Goal: Task Accomplishment & Management: Complete application form

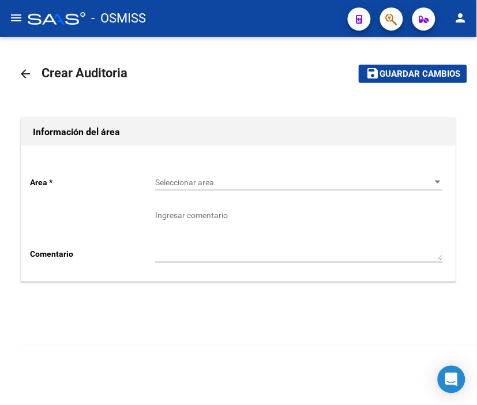
click at [188, 186] on span "Seleccionar area" at bounding box center [294, 183] width 278 height 10
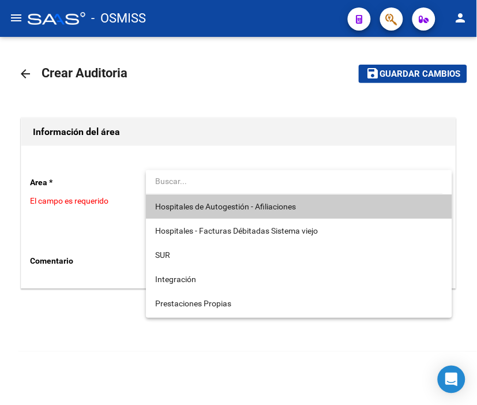
click at [205, 200] on span "Hospitales de Autogestión - Afiliaciones" at bounding box center [299, 206] width 288 height 24
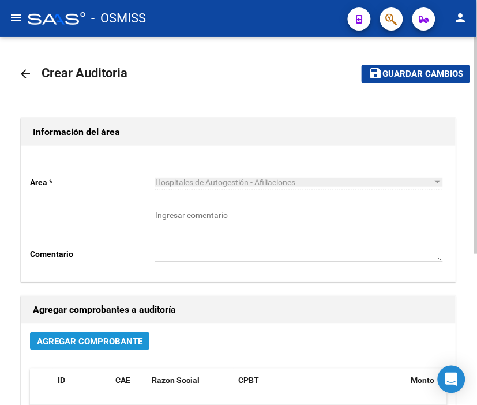
click at [120, 339] on span "Agregar Comprobante" at bounding box center [90, 341] width 106 height 10
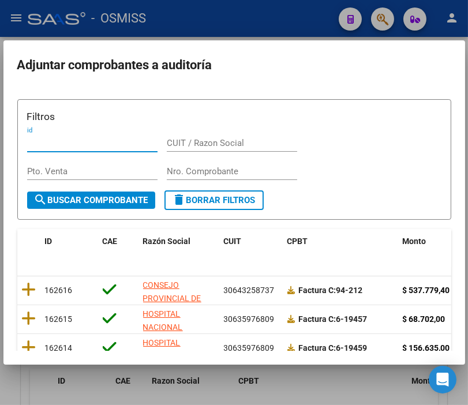
click at [183, 168] on input "Nro. Comprobante" at bounding box center [232, 171] width 130 height 10
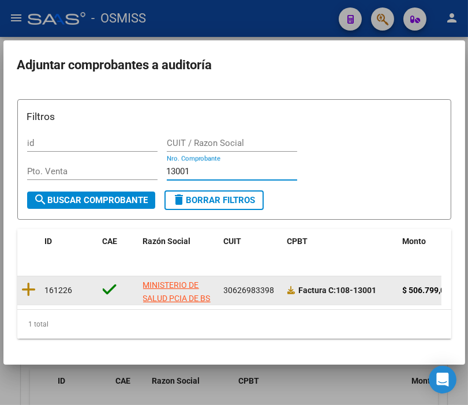
type input "13001"
click at [36, 290] on datatable-body-cell at bounding box center [28, 290] width 23 height 28
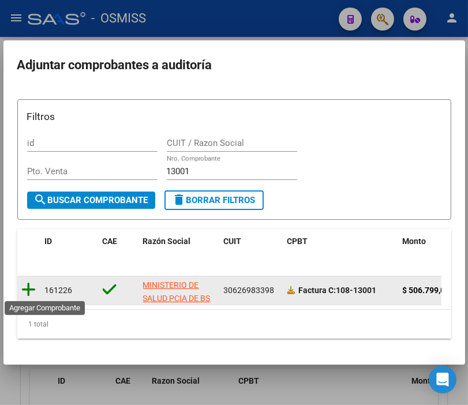
click at [28, 290] on icon at bounding box center [29, 290] width 14 height 16
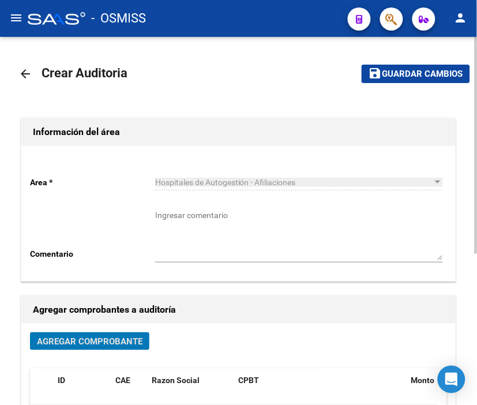
click at [407, 77] on span "Guardar cambios" at bounding box center [423, 74] width 81 height 10
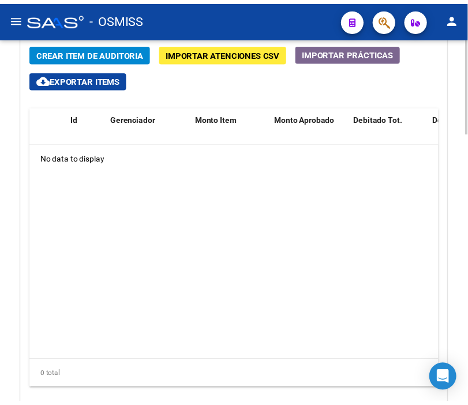
scroll to position [938, 0]
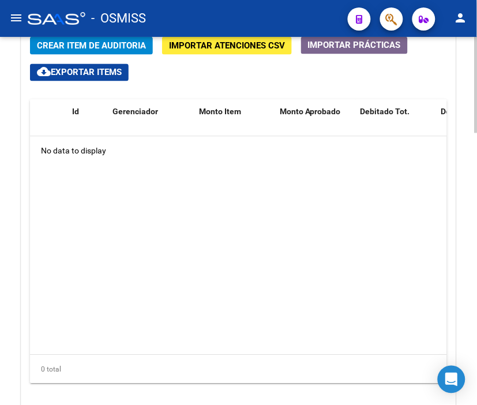
click at [476, 309] on div at bounding box center [476, 331] width 3 height 96
drag, startPoint x: 325, startPoint y: 182, endPoint x: 241, endPoint y: 110, distance: 110.1
click at [325, 182] on datatable-body "No data to display" at bounding box center [238, 246] width 417 height 218
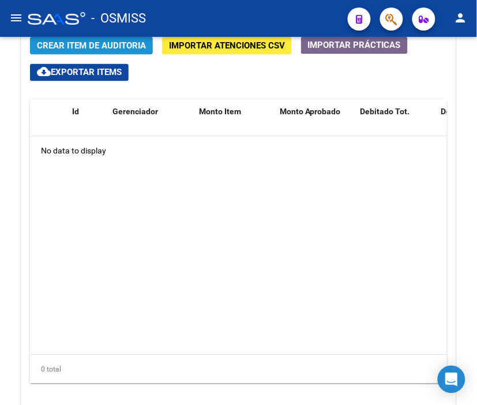
click at [102, 46] on span "Crear Item de Auditoria" at bounding box center [91, 46] width 109 height 10
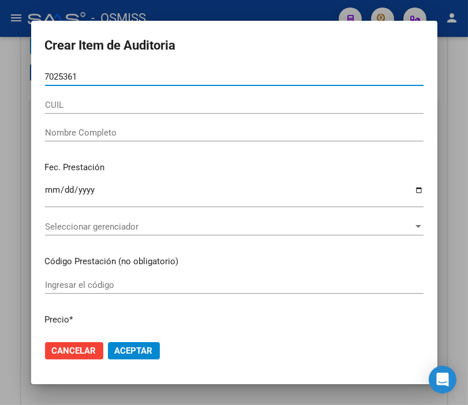
type input "70253617"
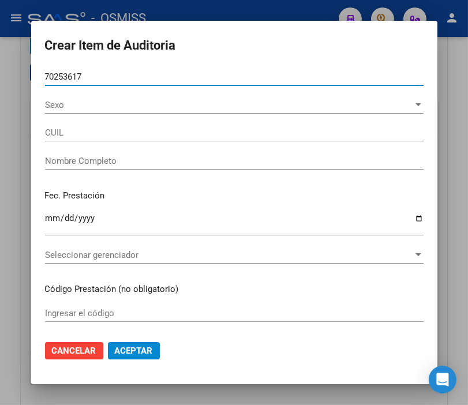
type input "27702536176"
type input "TOLABA, MAITE SOMMER"
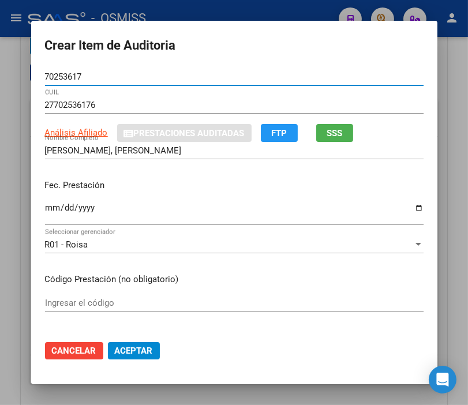
type input "70253617"
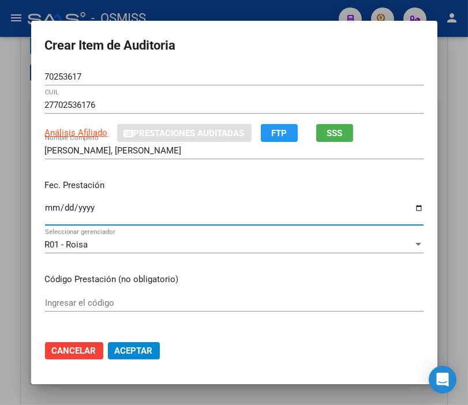
click at [53, 205] on input "Ingresar la fecha" at bounding box center [234, 212] width 378 height 18
type input "2025-06-06"
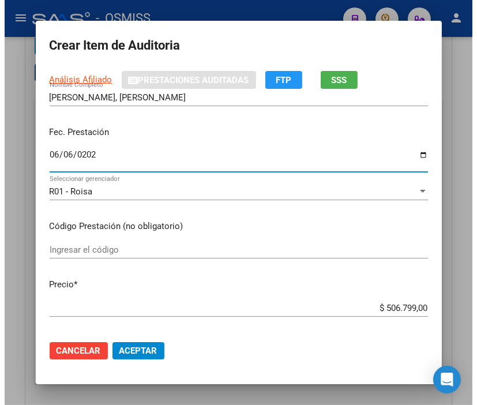
scroll to position [128, 0]
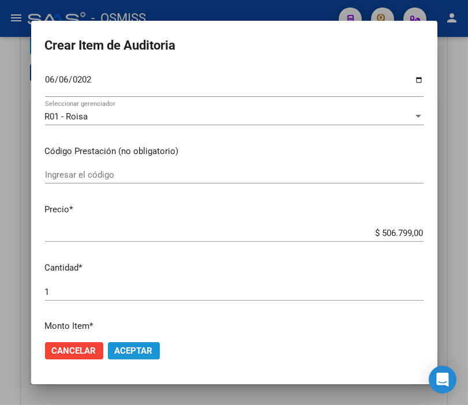
click at [115, 355] on span "Aceptar" at bounding box center [134, 351] width 38 height 10
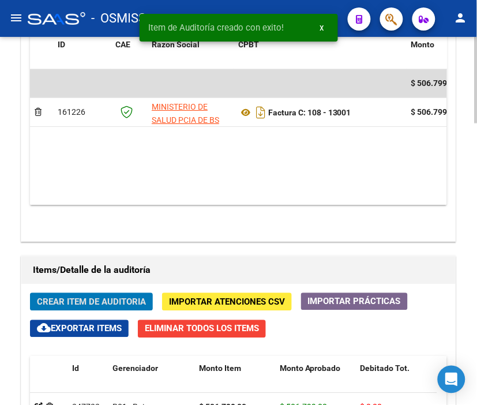
scroll to position [583, 0]
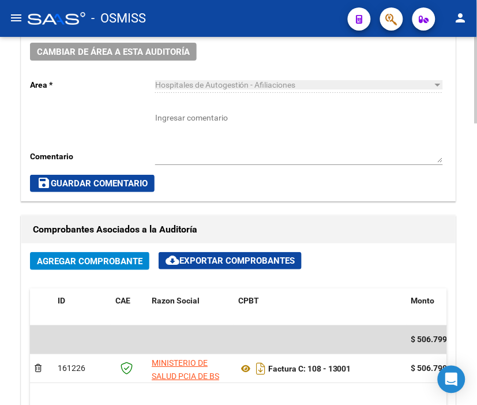
click at [385, 237] on h1 "Comprobantes Asociados a la Auditoría" at bounding box center [238, 229] width 411 height 18
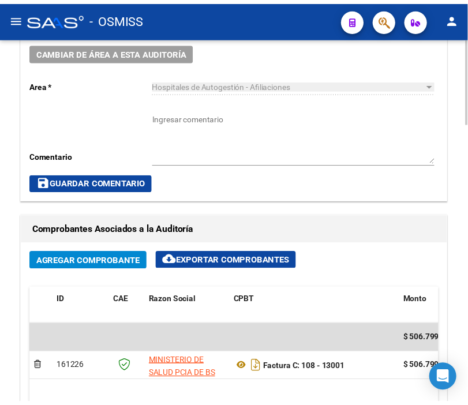
scroll to position [518, 0]
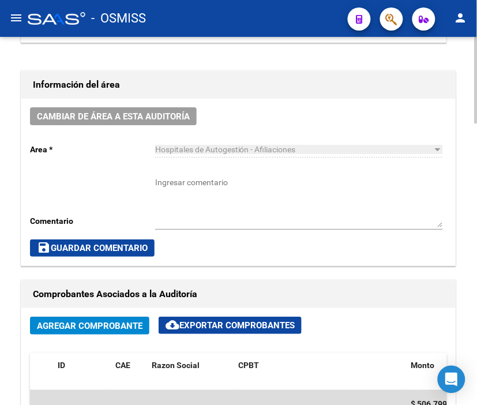
click at [56, 100] on div "Cambiar de área a esta auditoría Area * Hospitales de Autogestión - Afiliacione…" at bounding box center [238, 182] width 434 height 167
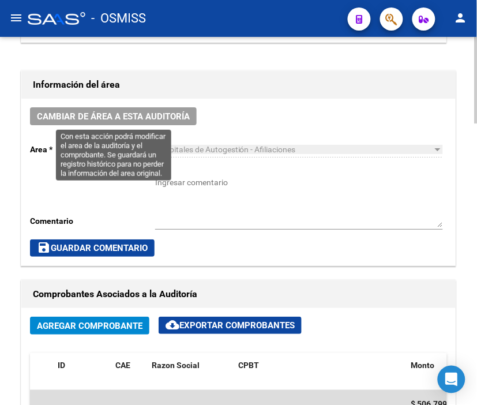
click at [77, 114] on span "Cambiar de área a esta auditoría" at bounding box center [113, 116] width 153 height 10
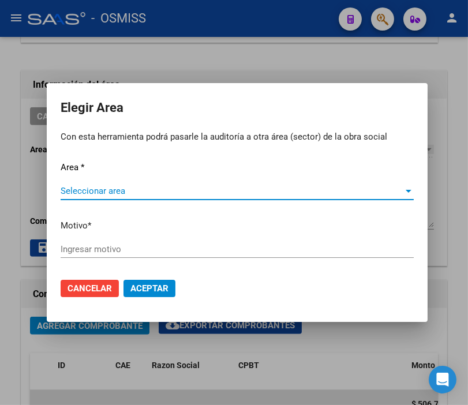
click at [115, 182] on div "Seleccionar area Seleccionar area" at bounding box center [237, 190] width 353 height 17
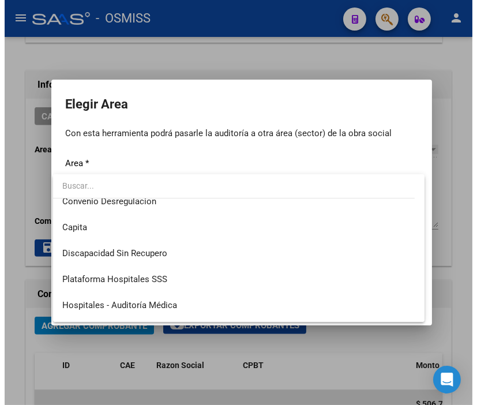
scroll to position [128, 0]
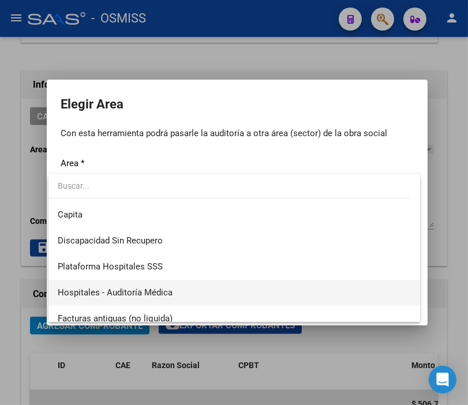
click at [171, 286] on span "Hospitales - Auditoría Médica" at bounding box center [234, 293] width 353 height 26
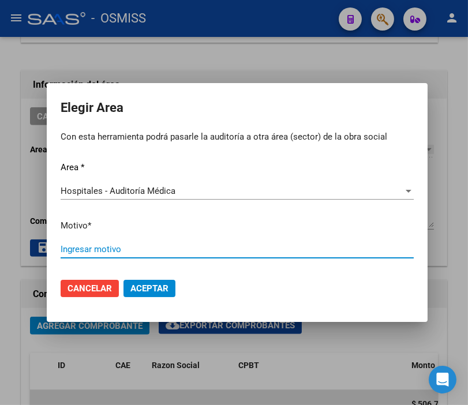
click at [122, 249] on input "Ingresar motivo" at bounding box center [237, 249] width 353 height 10
type input "AUDITADO"
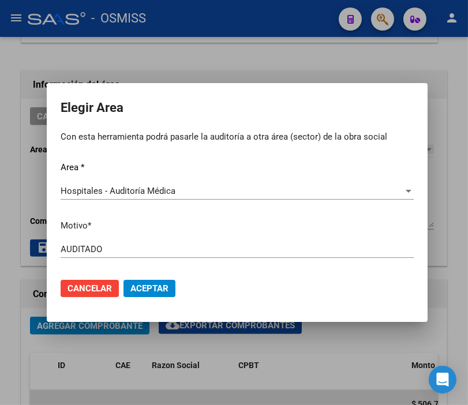
click at [156, 274] on mat-dialog-actions "Cancelar Aceptar" at bounding box center [237, 288] width 353 height 39
click at [153, 284] on span "Aceptar" at bounding box center [149, 288] width 38 height 10
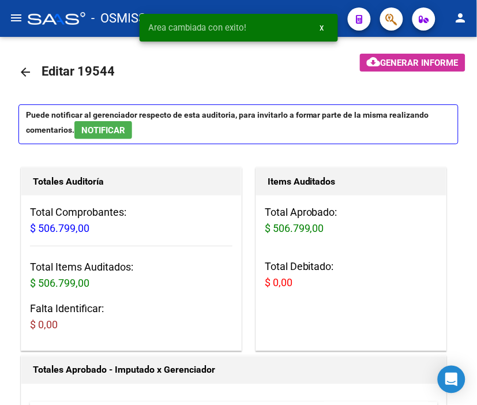
scroll to position [0, 0]
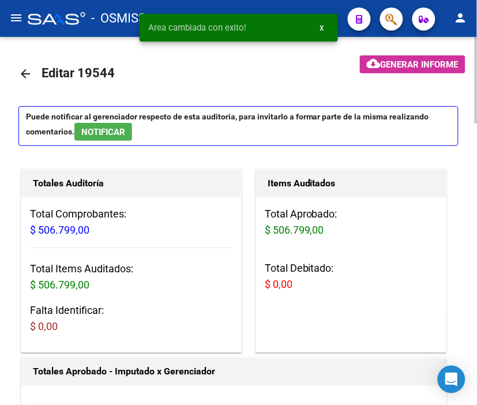
click at [18, 69] on mat-icon "arrow_back" at bounding box center [25, 74] width 14 height 14
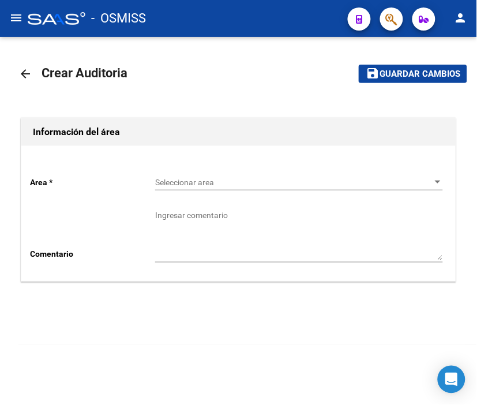
click at [211, 183] on span "Seleccionar area" at bounding box center [294, 183] width 278 height 10
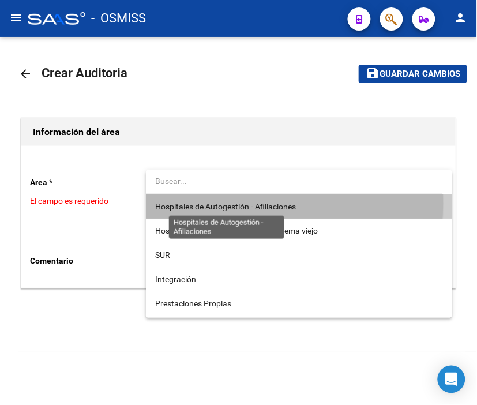
click at [213, 203] on span "Hospitales de Autogestión - Afiliaciones" at bounding box center [225, 206] width 141 height 9
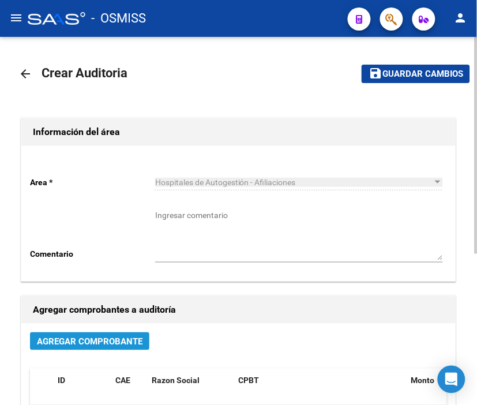
click at [123, 341] on span "Agregar Comprobante" at bounding box center [90, 341] width 106 height 10
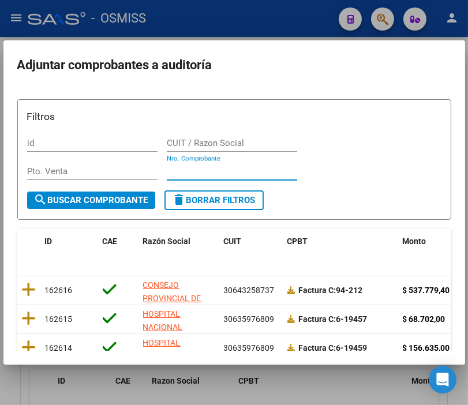
click at [183, 168] on input "Nro. Comprobante" at bounding box center [232, 171] width 130 height 10
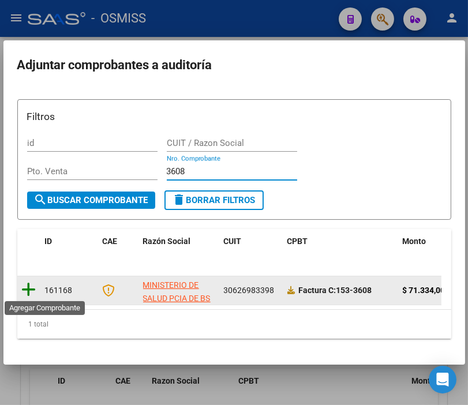
type input "3608"
click at [33, 284] on icon at bounding box center [29, 290] width 14 height 16
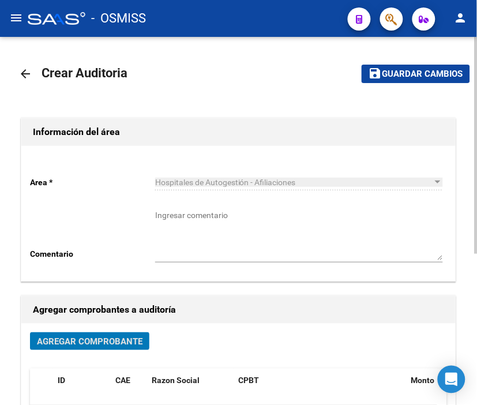
click at [406, 78] on span "Guardar cambios" at bounding box center [423, 74] width 81 height 10
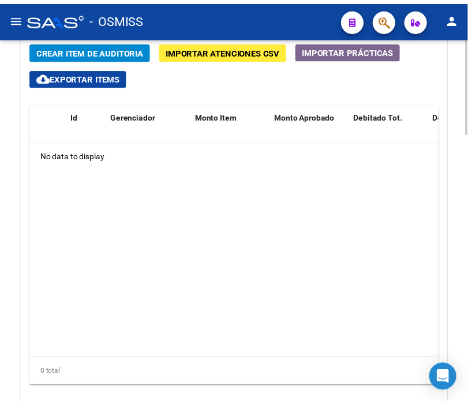
scroll to position [941, 0]
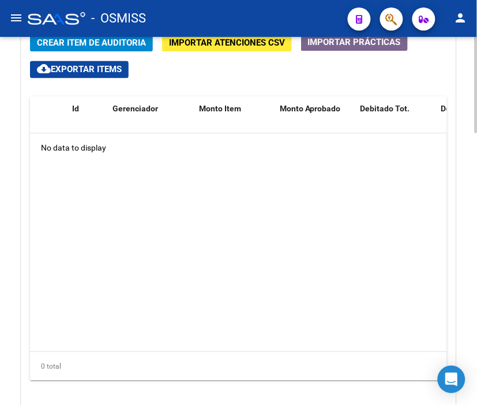
click at [475, 299] on div at bounding box center [476, 332] width 3 height 96
click at [119, 44] on span "Crear Item de Auditoria" at bounding box center [91, 43] width 109 height 10
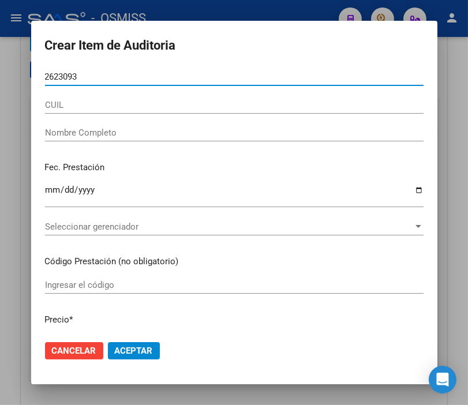
type input "26230939"
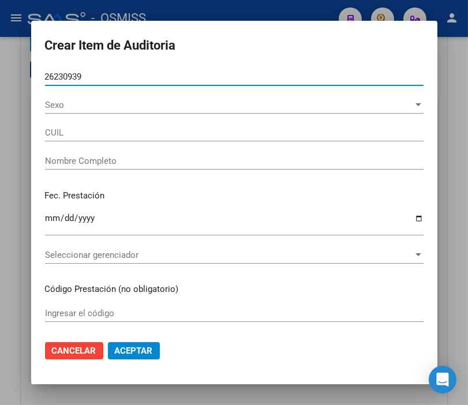
type input "20262309399"
type input "METE AGUSTIN ALBERTO"
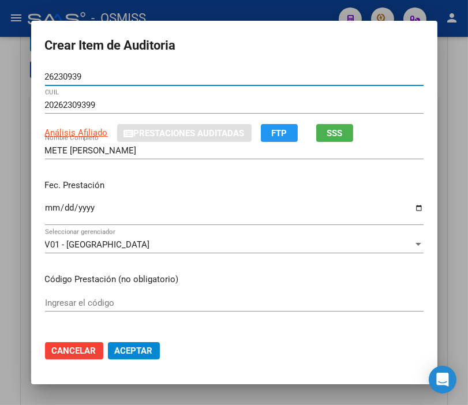
type input "26230939"
click at [45, 205] on input "Ingresar la fecha" at bounding box center [234, 212] width 378 height 18
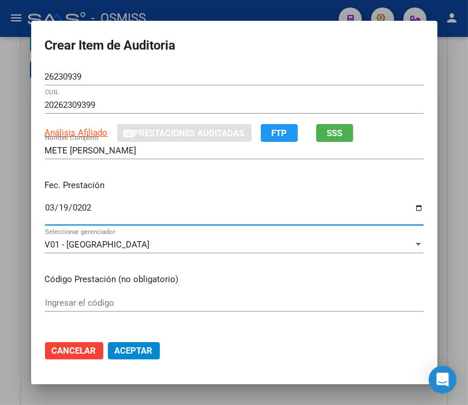
type input "2025-03-19"
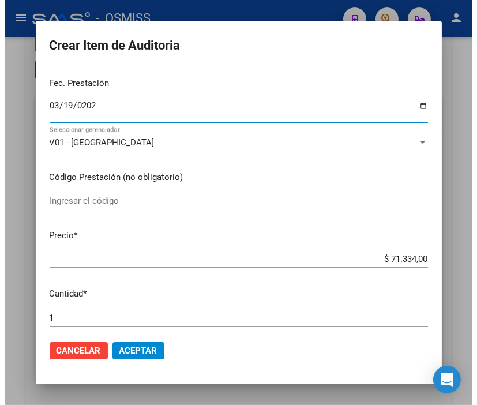
scroll to position [128, 0]
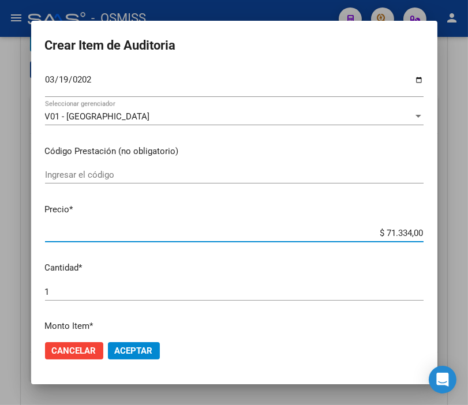
drag, startPoint x: 367, startPoint y: 238, endPoint x: 479, endPoint y: 238, distance: 111.9
click at [468, 238] on html "menu - OSMISS person Firma Express Padrón Padrón Ágil Análisis Afiliado Integra…" at bounding box center [234, 202] width 468 height 405
type input "$ 0,01"
type input "$ 0,11"
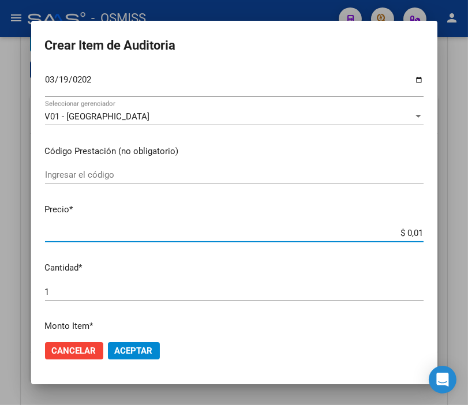
type input "$ 0,11"
type input "$ 1,18"
type input "$ 11,88"
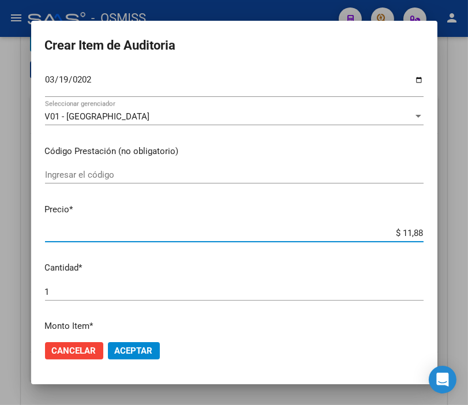
type input "$ 118,89"
type input "$ 1.188,90"
type input "$ 11.889,00"
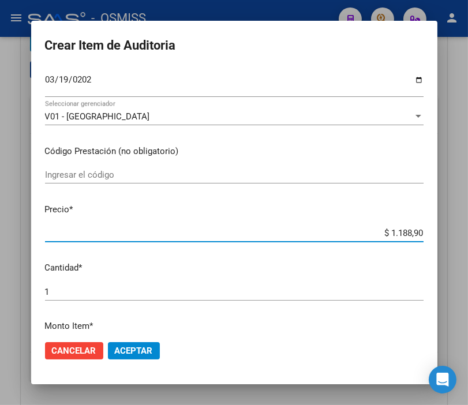
type input "$ 11.889,00"
click at [145, 347] on span "Aceptar" at bounding box center [134, 351] width 38 height 10
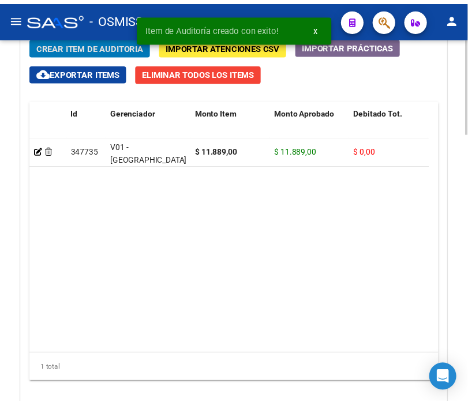
scroll to position [1096, 0]
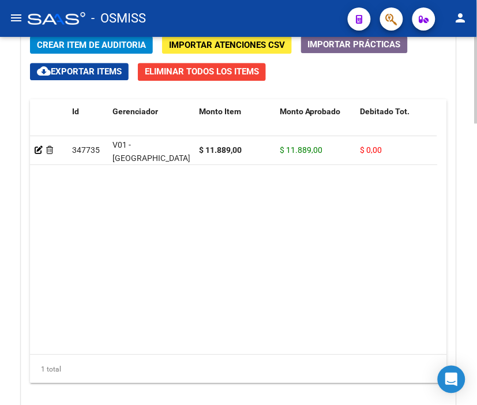
click at [288, 222] on datatable-body "347735 V01 - Viasano $ 11.889,00 $ 11.889,00 $ 0,00 $ 0,00 $ 0,00 20262309399 2…" at bounding box center [233, 245] width 407 height 218
click at [72, 42] on span "Crear Item de Auditoria" at bounding box center [91, 45] width 109 height 10
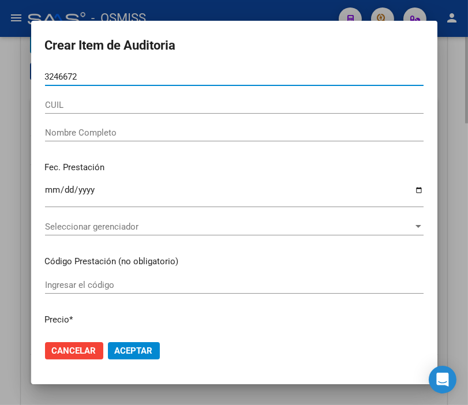
type input "32466721"
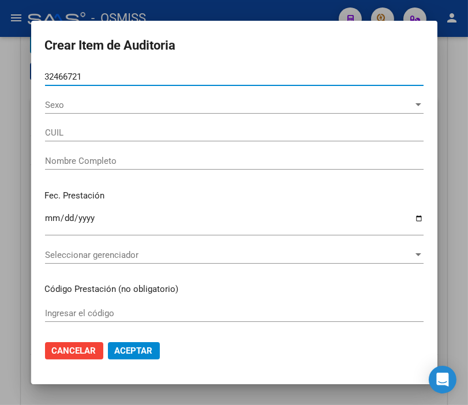
type input "20324667211"
type input "NADDEO EMANUEL HORACIO"
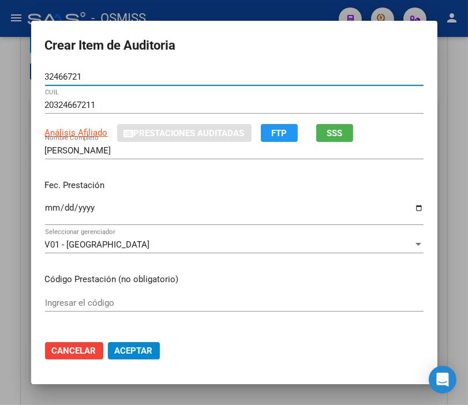
type input "32466721"
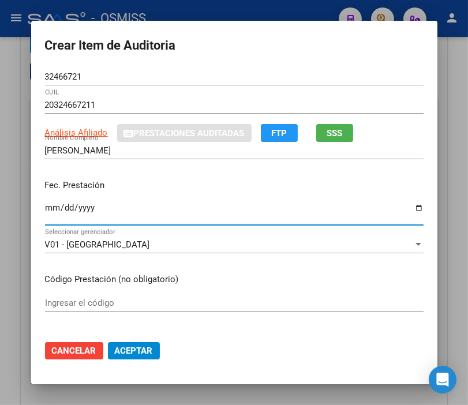
click at [49, 205] on input "Ingresar la fecha" at bounding box center [234, 212] width 378 height 18
type input "2025-03-28"
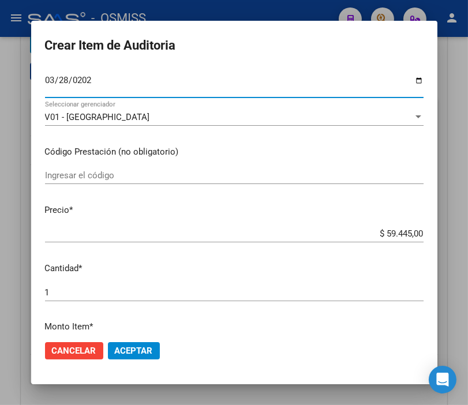
scroll to position [128, 0]
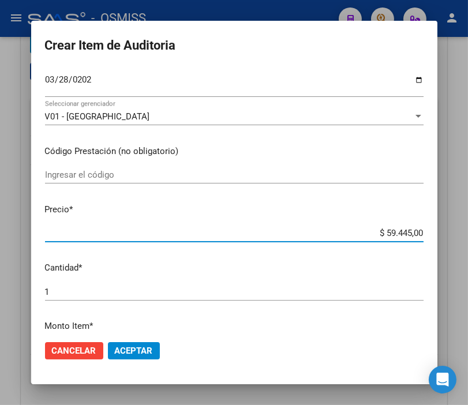
drag, startPoint x: 366, startPoint y: 231, endPoint x: 479, endPoint y: 231, distance: 112.5
click at [468, 231] on html "menu - OSMISS person Firma Express Padrón Padrón Ágil Análisis Afiliado Integra…" at bounding box center [234, 202] width 468 height 405
type input "$ 0,01"
type input "$ 0,11"
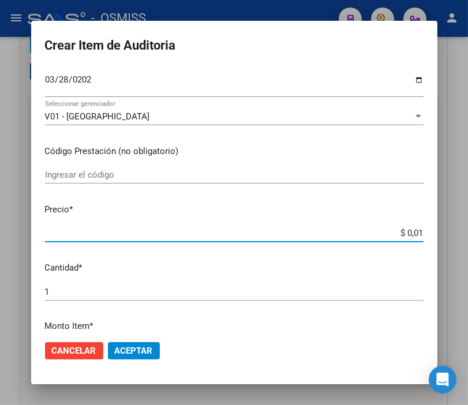
type input "$ 0,11"
type input "$ 1,18"
type input "$ 11,88"
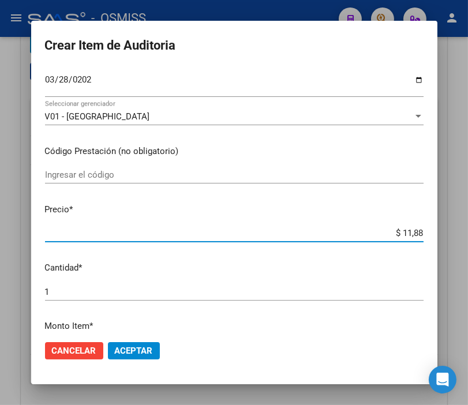
type input "$ 118,89"
type input "$ 1.188,90"
type input "$ 11.889,00"
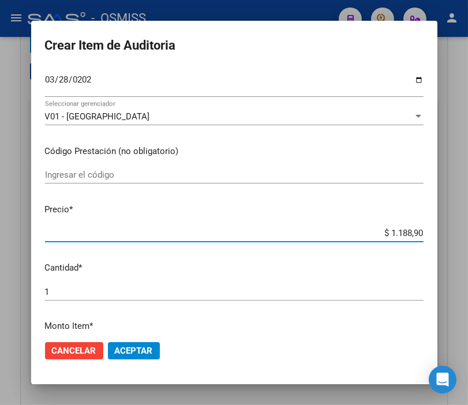
type input "$ 11.889,00"
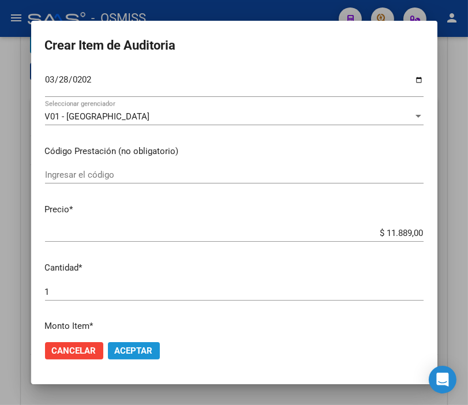
click at [133, 353] on span "Aceptar" at bounding box center [134, 351] width 38 height 10
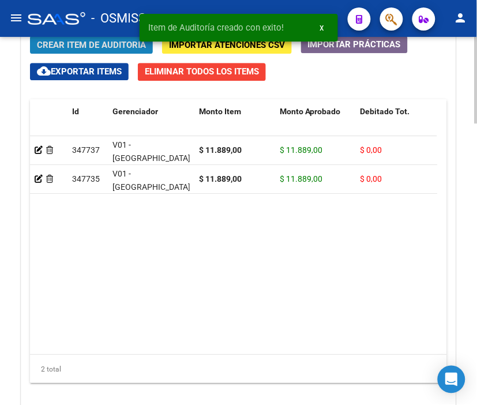
click at [101, 43] on span "Crear Item de Auditoria" at bounding box center [91, 45] width 109 height 10
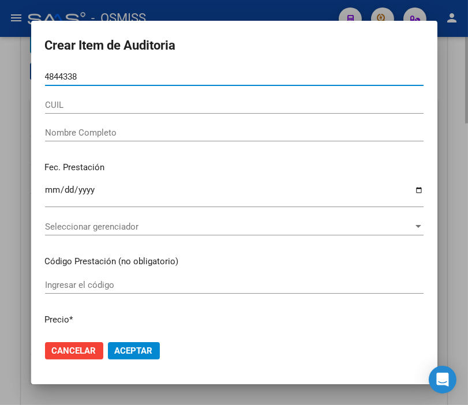
type input "48443385"
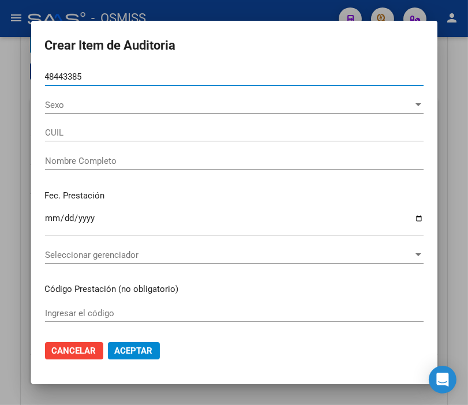
type input "27484433858"
type input "NADDEO MORENA YASMIN"
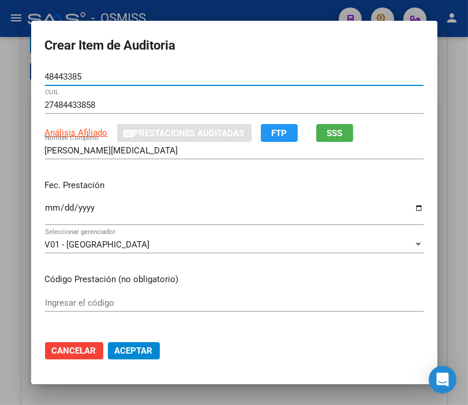
type input "48443385"
click at [47, 209] on input "Ingresar la fecha" at bounding box center [234, 212] width 378 height 18
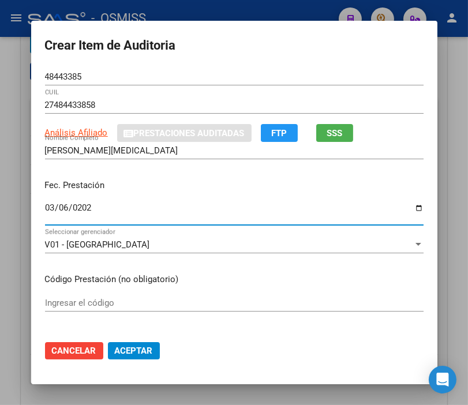
type input "2025-03-06"
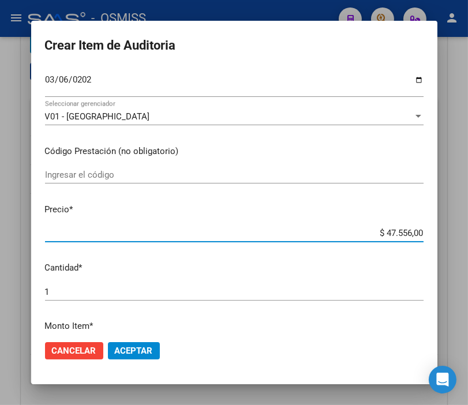
drag, startPoint x: 411, startPoint y: 229, endPoint x: 479, endPoint y: 229, distance: 67.5
click at [468, 229] on html "menu - OSMISS person Firma Express Padrón Padrón Ágil Análisis Afiliado Integra…" at bounding box center [234, 202] width 468 height 405
type input "$ 0,01"
type input "$ 0,11"
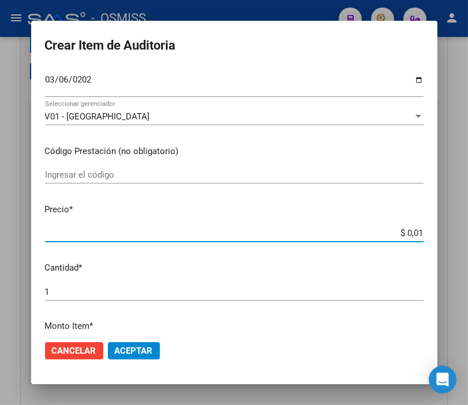
type input "$ 0,11"
type input "$ 1,18"
type input "$ 11,88"
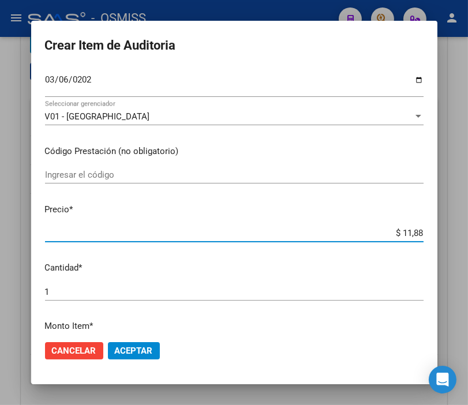
type input "$ 118,89"
type input "$ 1.188,90"
type input "$ 11.889,00"
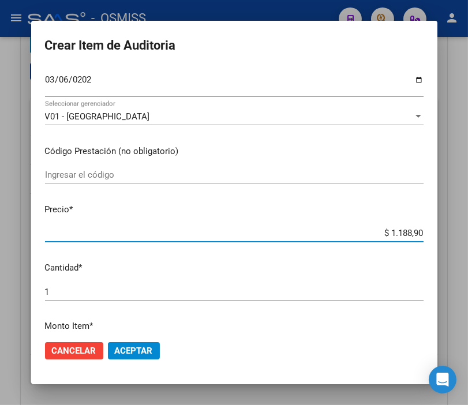
type input "$ 11.889,00"
click at [130, 347] on span "Aceptar" at bounding box center [134, 351] width 38 height 10
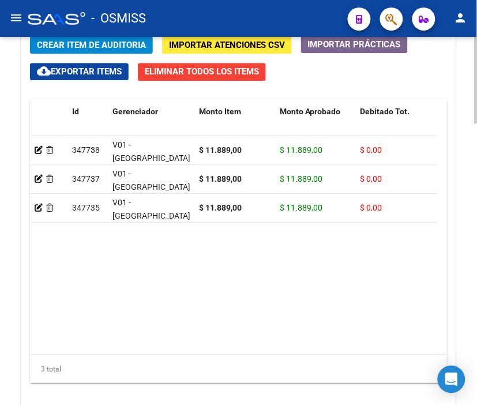
click at [99, 51] on button "Crear Item de Auditoria" at bounding box center [91, 45] width 123 height 18
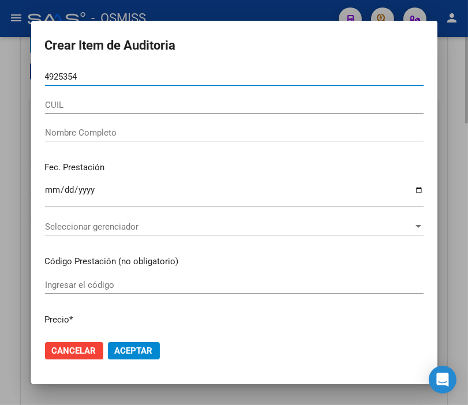
type input "49253546"
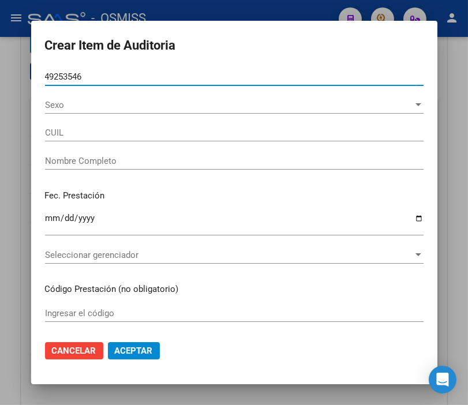
type input "20492535460"
type input "PEREYRA IAN DYLAN"
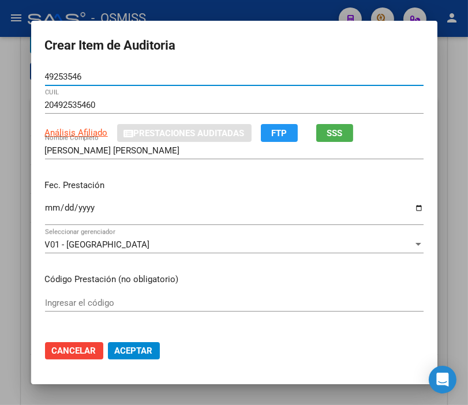
type input "49253546"
click at [48, 207] on input "Ingresar la fecha" at bounding box center [234, 212] width 378 height 18
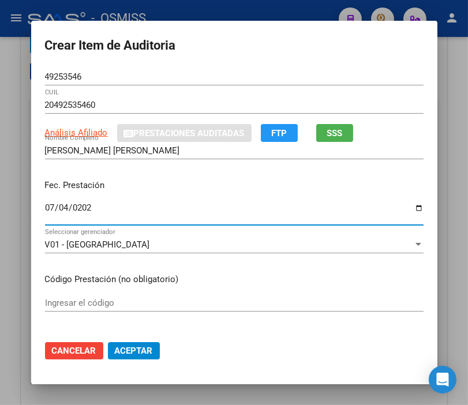
type input "2025-07-04"
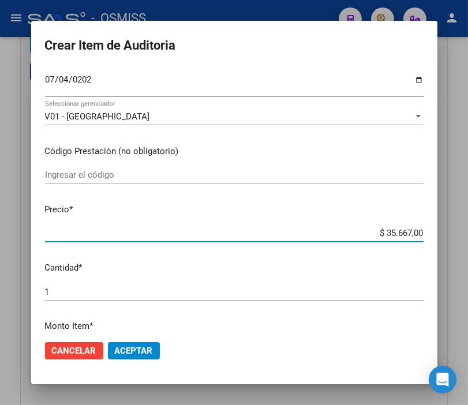
drag, startPoint x: 372, startPoint y: 235, endPoint x: 468, endPoint y: 237, distance: 96.4
click at [468, 237] on html "menu - OSMISS person Firma Express Padrón Padrón Ágil Análisis Afiliado Integra…" at bounding box center [234, 202] width 468 height 405
type input "$ 0,01"
type input "$ 0,11"
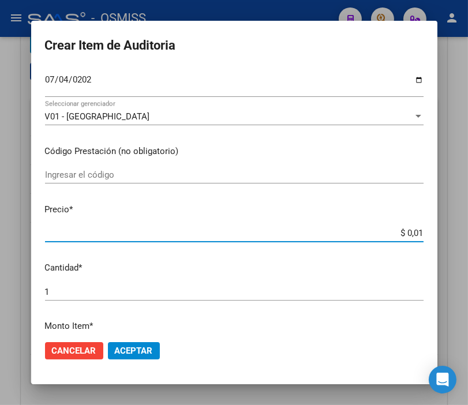
type input "$ 0,11"
type input "$ 1,18"
type input "$ 11,88"
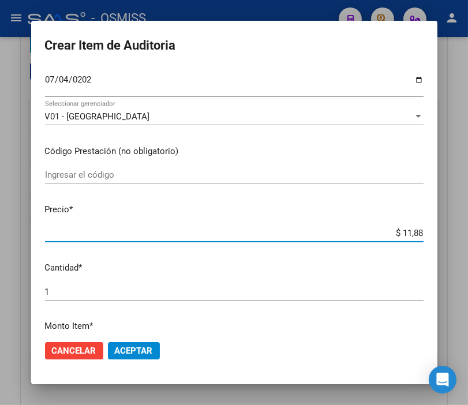
type input "$ 118,89"
type input "$ 1.188,90"
type input "$ 11.889,00"
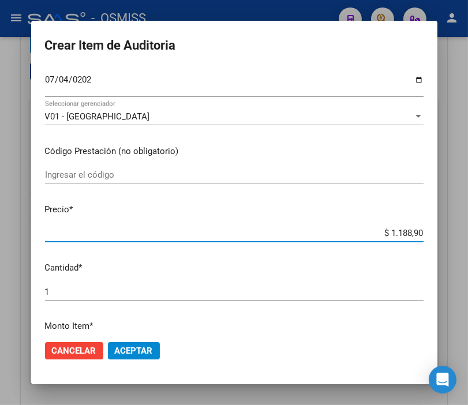
type input "$ 11.889,00"
click at [133, 347] on span "Aceptar" at bounding box center [134, 351] width 38 height 10
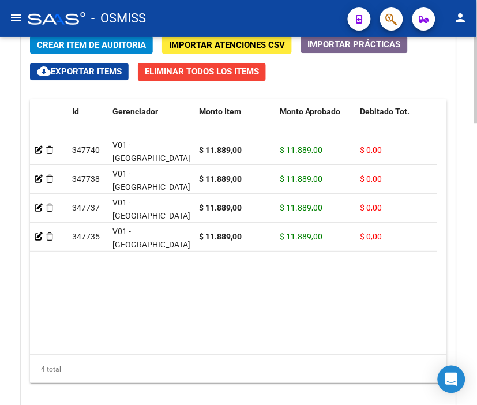
click at [84, 48] on span "Crear Item de Auditoria" at bounding box center [91, 45] width 109 height 10
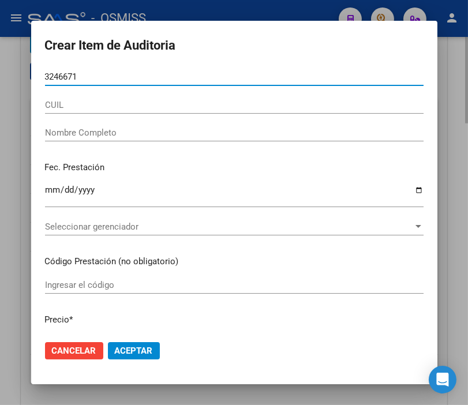
type input "32466712"
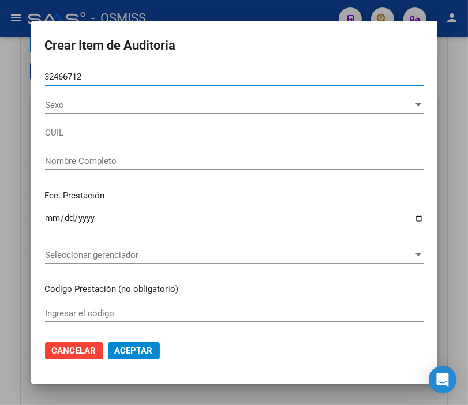
type input "20324667122"
type input "RAMIREZ EZEQUIEL RUBEN"
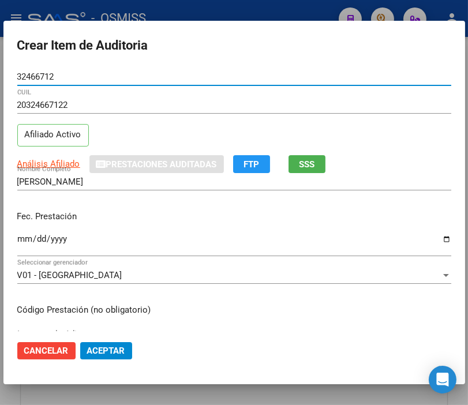
type input "32466712"
click at [27, 233] on div "Ingresar la fecha" at bounding box center [234, 243] width 434 height 25
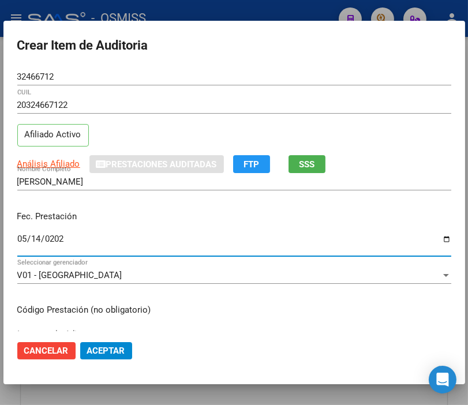
type input "2025-05-14"
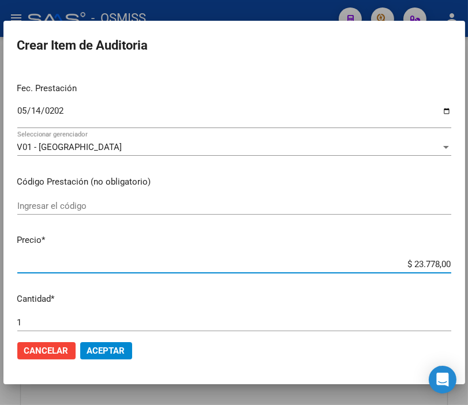
drag, startPoint x: 388, startPoint y: 262, endPoint x: 479, endPoint y: 258, distance: 90.7
click at [468, 258] on html "menu - OSMISS person Firma Express Padrón Padrón Ágil Análisis Afiliado Integra…" at bounding box center [234, 202] width 468 height 405
type input "$ 0,01"
type input "$ 0,11"
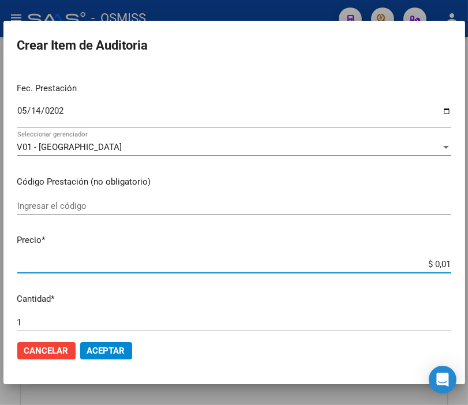
type input "$ 0,11"
type input "$ 1,18"
type input "$ 11,88"
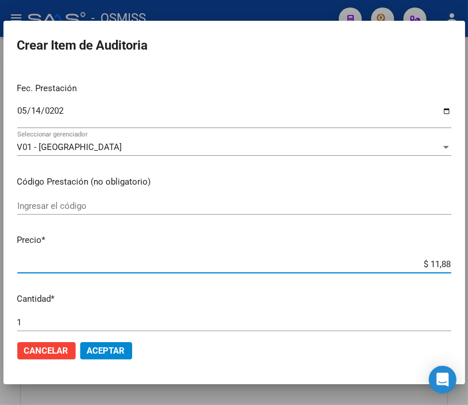
type input "$ 118,89"
type input "$ 1.188,90"
type input "$ 11.889,00"
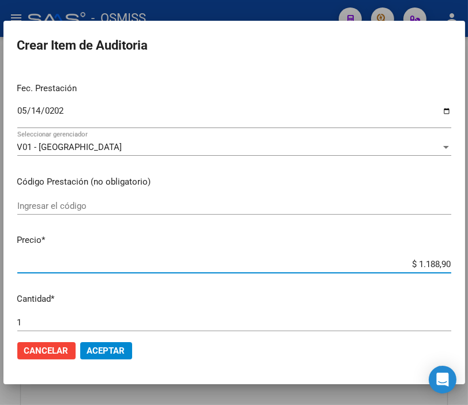
type input "$ 11.889,00"
click at [111, 354] on span "Aceptar" at bounding box center [106, 351] width 38 height 10
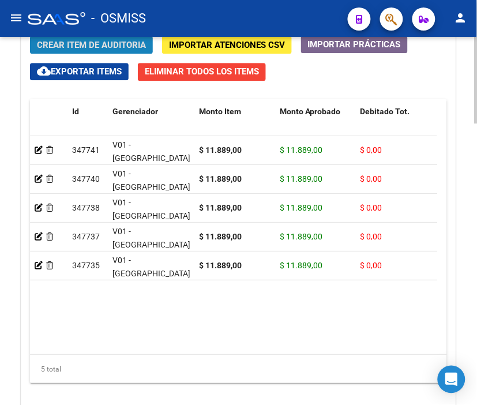
click at [66, 53] on button "Crear Item de Auditoria" at bounding box center [91, 45] width 123 height 18
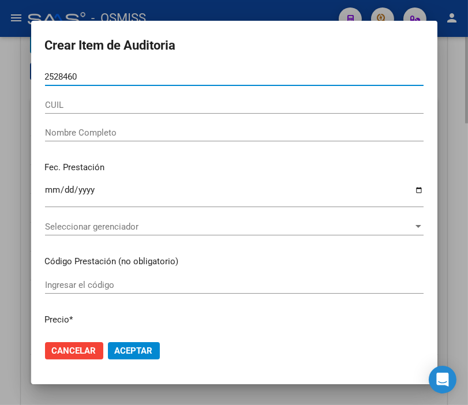
type input "25284605"
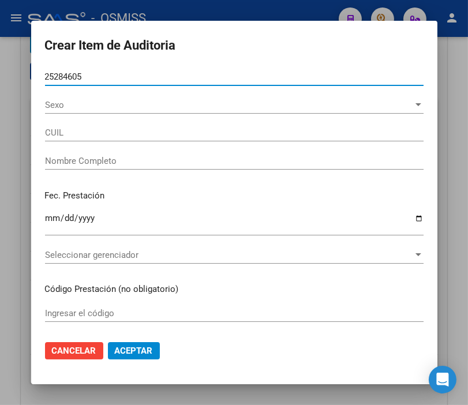
type input "20252846051"
type input "VINTURA DIEGO JAVIER"
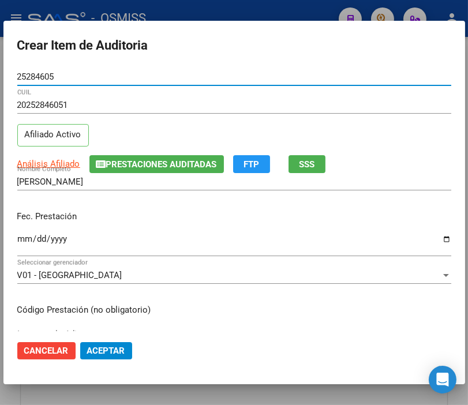
type input "25284605"
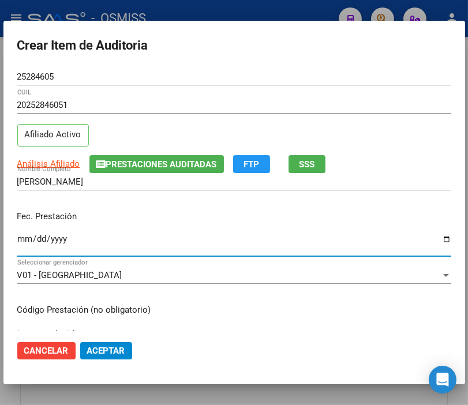
click at [18, 238] on input "Ingresar la fecha" at bounding box center [234, 243] width 434 height 18
type input "2025-07-18"
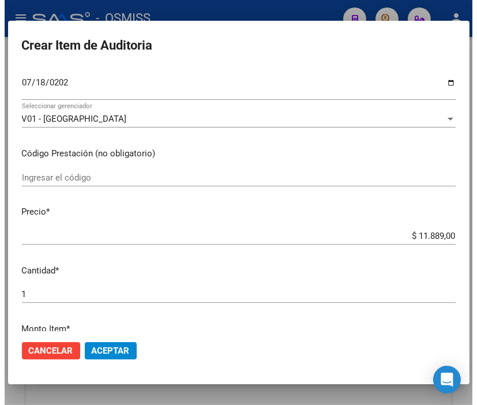
scroll to position [192, 0]
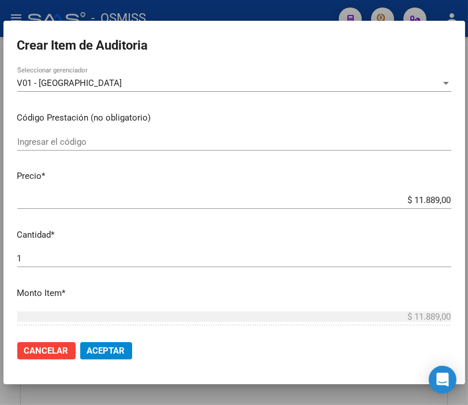
click at [123, 356] on button "Aceptar" at bounding box center [106, 350] width 52 height 17
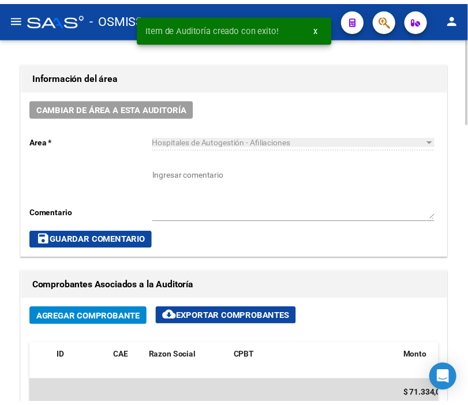
scroll to position [519, 0]
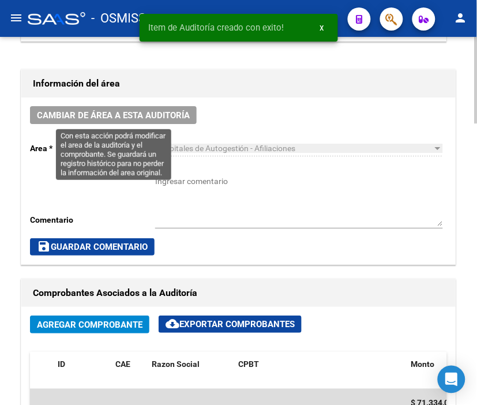
click at [111, 107] on button "Cambiar de área a esta auditoría" at bounding box center [113, 115] width 167 height 18
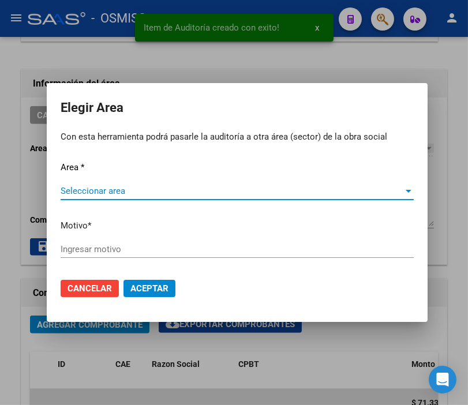
click at [85, 188] on span "Seleccionar area" at bounding box center [232, 191] width 343 height 10
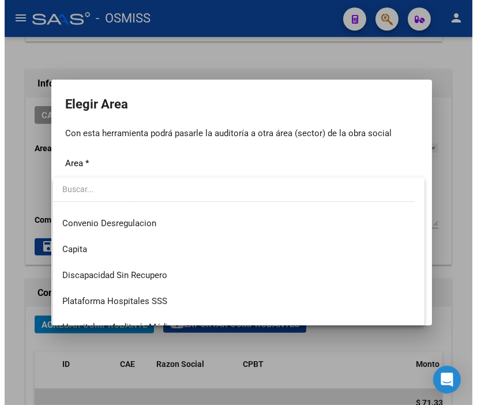
scroll to position [128, 0]
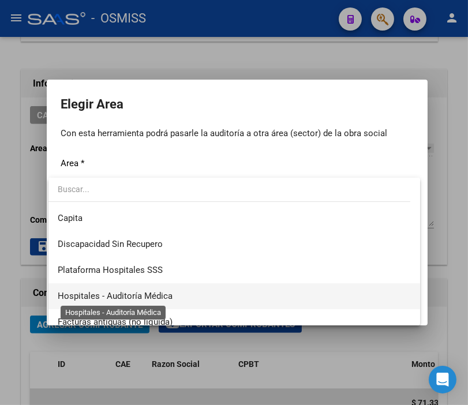
click at [137, 291] on span "Hospitales - Auditoría Médica" at bounding box center [115, 296] width 115 height 10
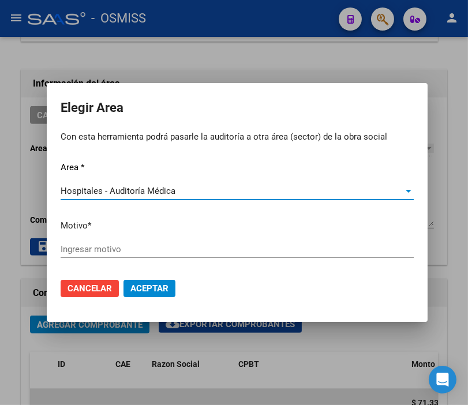
click at [94, 250] on input "Ingresar motivo" at bounding box center [237, 249] width 353 height 10
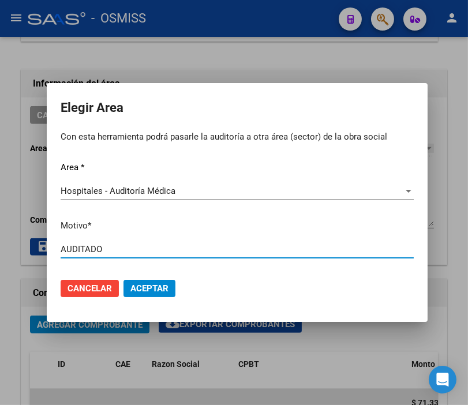
type input "AUDITADO"
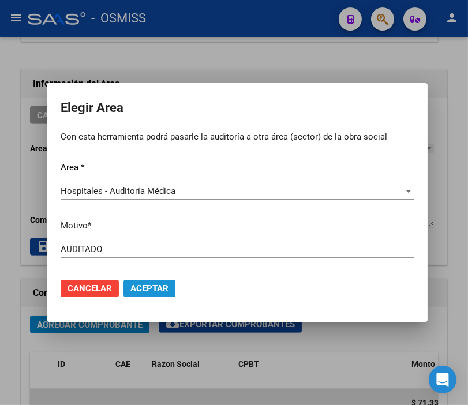
click at [151, 289] on span "Aceptar" at bounding box center [149, 288] width 38 height 10
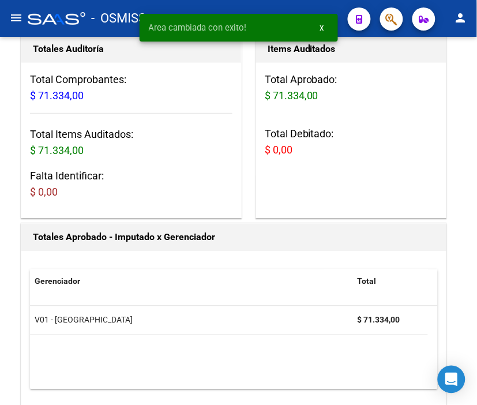
scroll to position [0, 0]
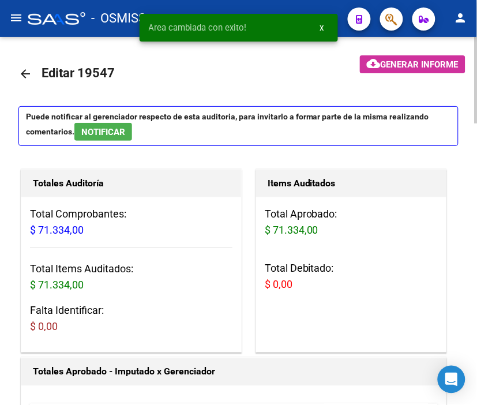
click at [23, 72] on mat-icon "arrow_back" at bounding box center [25, 74] width 14 height 14
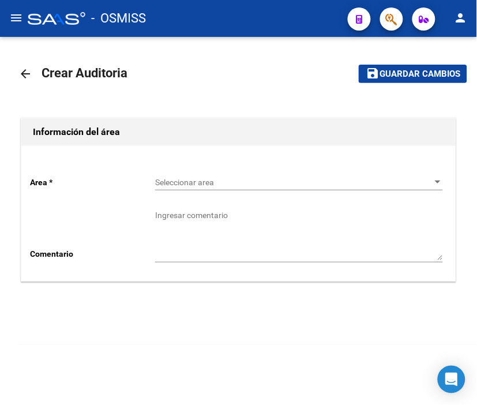
click at [187, 180] on span "Seleccionar area" at bounding box center [294, 183] width 278 height 10
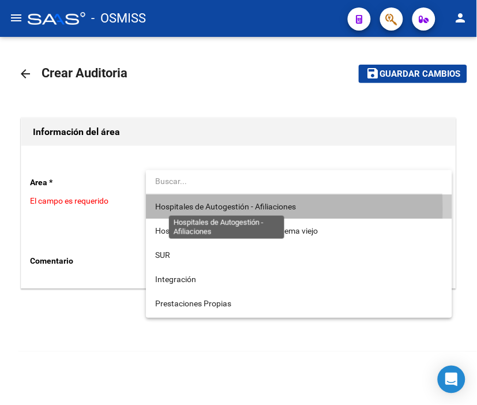
click at [192, 209] on span "Hospitales de Autogestión - Afiliaciones" at bounding box center [225, 206] width 141 height 9
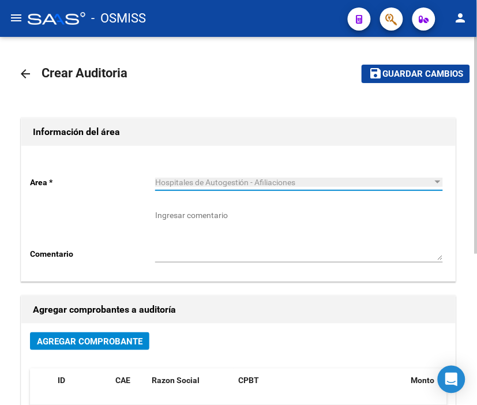
click at [111, 339] on span "Agregar Comprobante" at bounding box center [90, 341] width 106 height 10
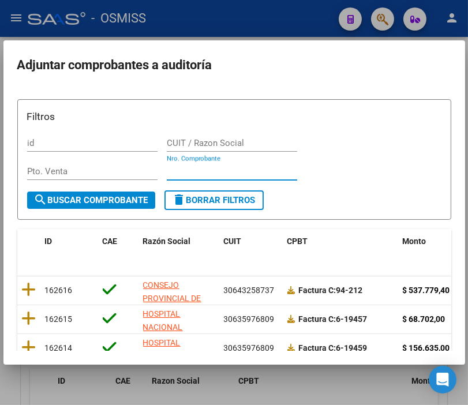
click at [181, 171] on input "Nro. Comprobante" at bounding box center [232, 171] width 130 height 10
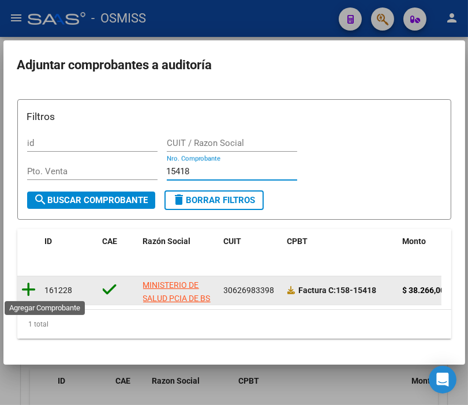
type input "15418"
click at [26, 291] on icon at bounding box center [29, 290] width 14 height 16
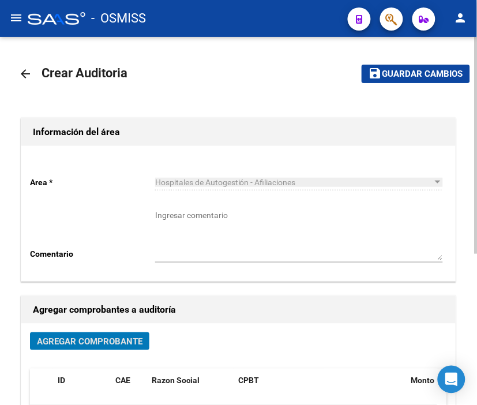
click at [411, 72] on span "Guardar cambios" at bounding box center [423, 74] width 81 height 10
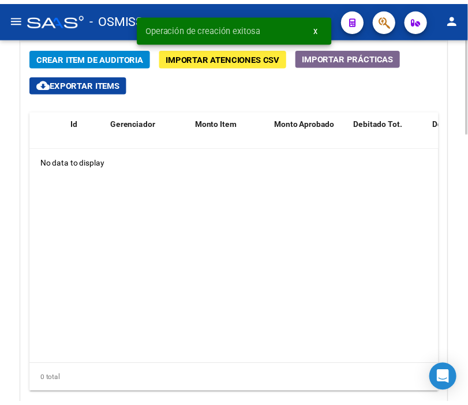
scroll to position [897, 0]
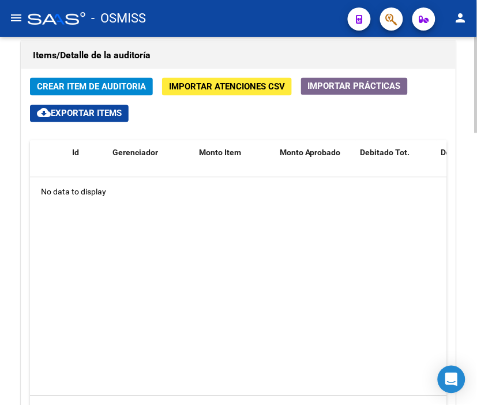
click at [220, 43] on div "Items/Detalle de la auditoría" at bounding box center [238, 56] width 434 height 28
click at [103, 84] on span "Crear Item de Auditoria" at bounding box center [91, 87] width 109 height 10
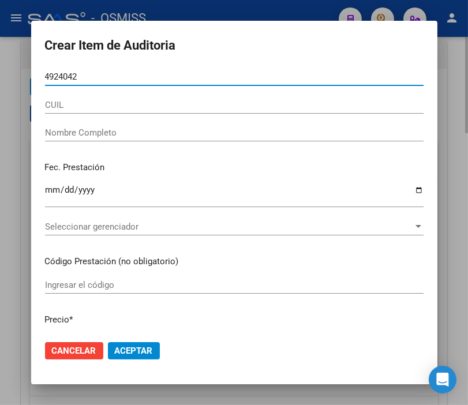
type input "49240428"
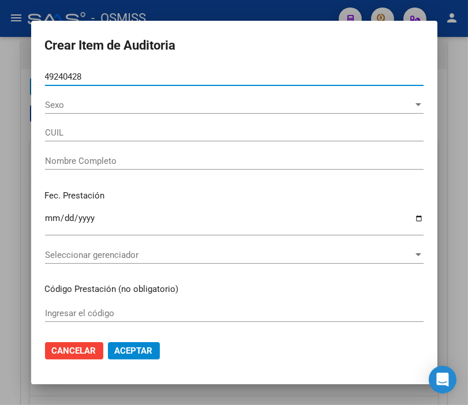
type input "20492404285"
type input "VARGAS IGNACIO"
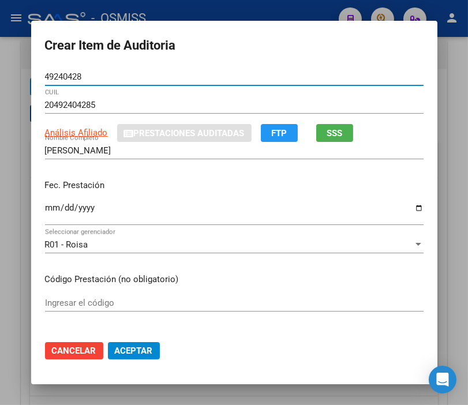
type input "49240428"
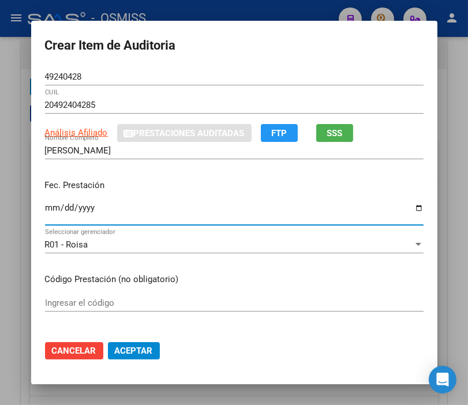
click at [45, 207] on input "Ingresar la fecha" at bounding box center [234, 212] width 378 height 18
type input "2025-02-27"
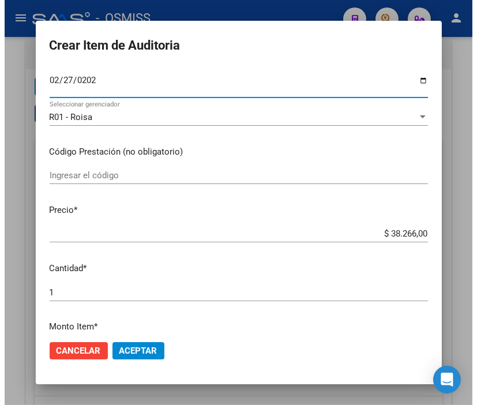
scroll to position [128, 0]
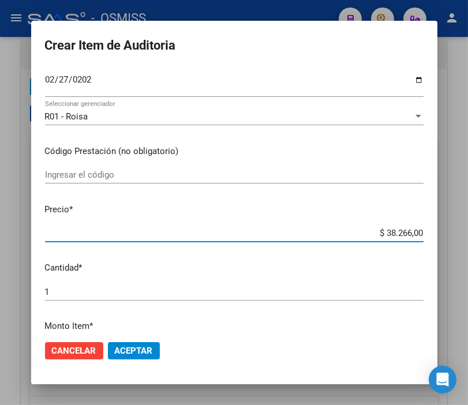
drag, startPoint x: 366, startPoint y: 235, endPoint x: 479, endPoint y: 234, distance: 112.5
click at [468, 234] on html "menu - OSMISS person Firma Express Padrón Padrón Ágil Análisis Afiliado Integra…" at bounding box center [234, 202] width 468 height 405
type input "$ 0,07"
type input "$ 0,72"
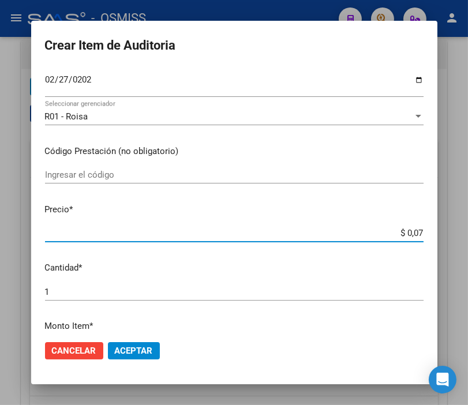
type input "$ 0,72"
type input "$ 7,24"
type input "$ 72,44"
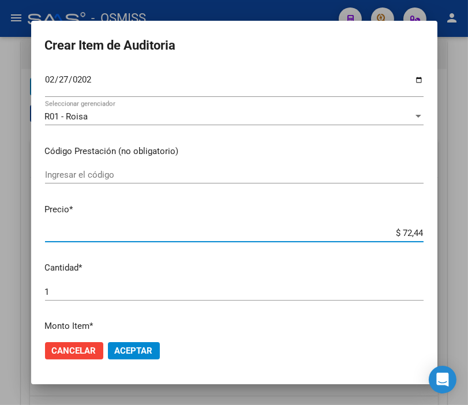
type input "$ 724,40"
type input "$ 7.244,00"
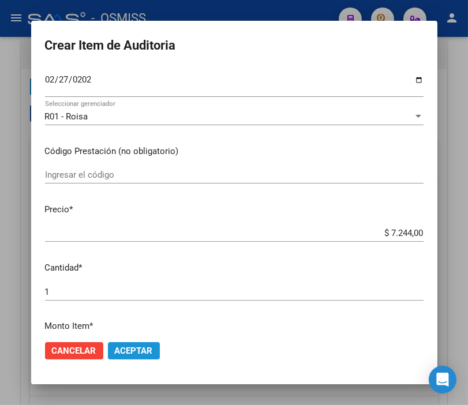
click at [122, 353] on span "Aceptar" at bounding box center [134, 351] width 38 height 10
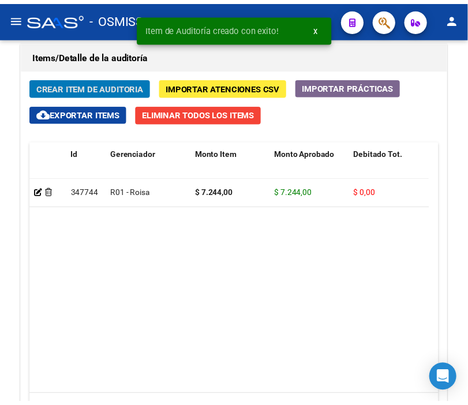
scroll to position [1054, 0]
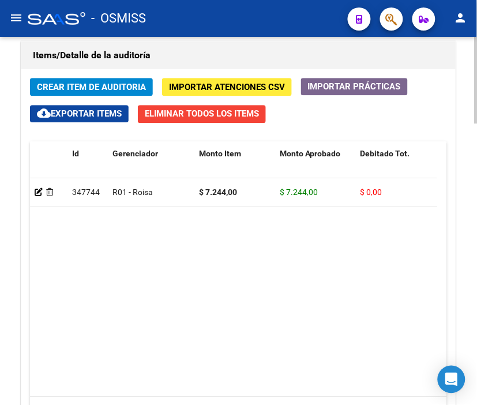
click at [209, 63] on h1 "Items/Detalle de la auditoría" at bounding box center [238, 55] width 411 height 18
click at [87, 88] on span "Crear Item de Auditoria" at bounding box center [91, 87] width 109 height 10
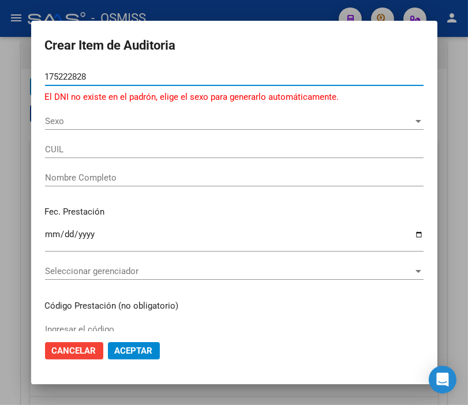
click at [66, 76] on input "175222828" at bounding box center [234, 77] width 378 height 10
type input "17522828"
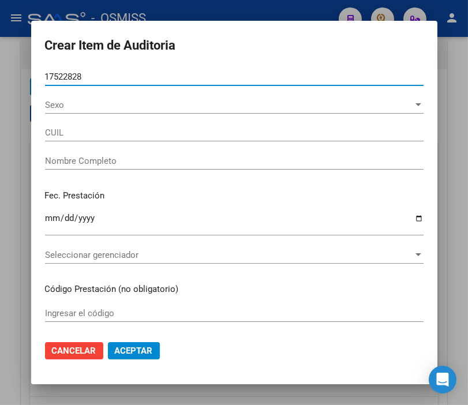
type input "20175228285"
type input "PAEZ RAMON ESTEBAN"
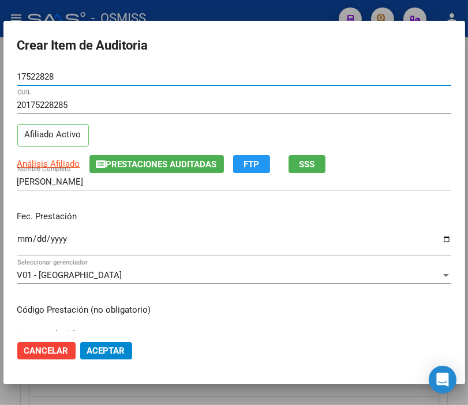
type input "17522828"
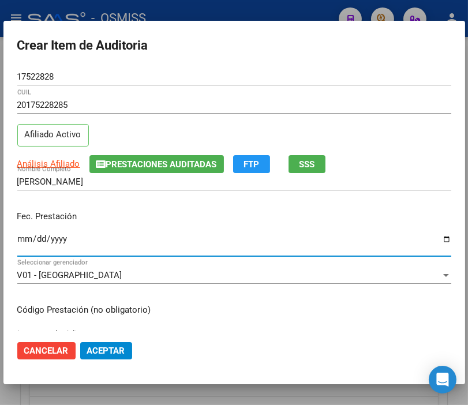
click at [21, 239] on input "Ingresar la fecha" at bounding box center [234, 243] width 434 height 18
type input "2025-02-20"
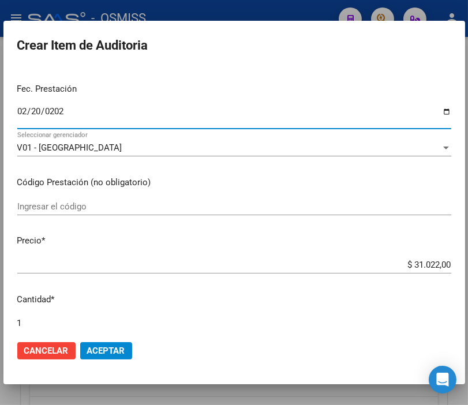
scroll to position [128, 0]
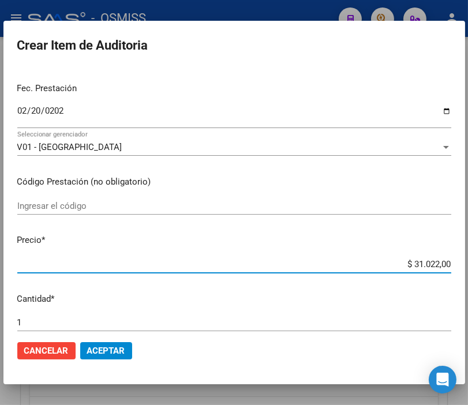
click at [377, 259] on input "$ 31.022,00" at bounding box center [234, 264] width 434 height 10
drag, startPoint x: 377, startPoint y: 263, endPoint x: 479, endPoint y: 272, distance: 102.5
click at [468, 272] on html "menu - OSMISS person Firma Express Padrón Padrón Ágil Análisis Afiliado Integra…" at bounding box center [234, 202] width 468 height 405
type input "$ 0,01"
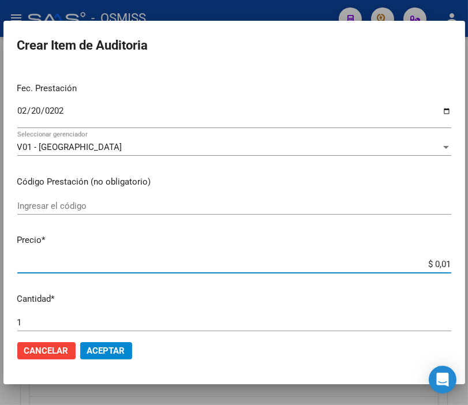
type input "$ 0,11"
type input "$ 1,18"
type input "$ 11,88"
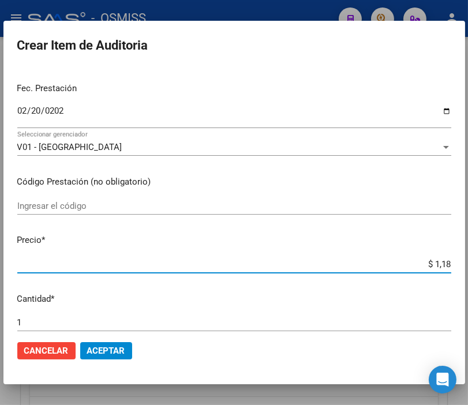
type input "$ 11,88"
type input "$ 118,89"
type input "$ 1.188,90"
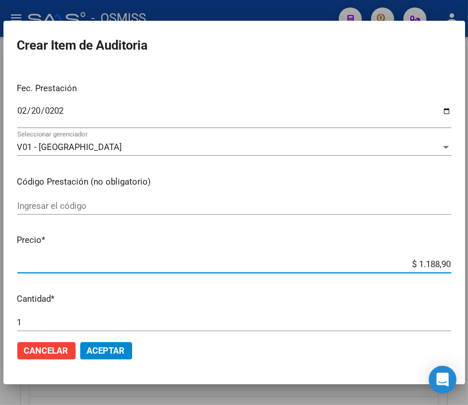
type input "$ 11.889,00"
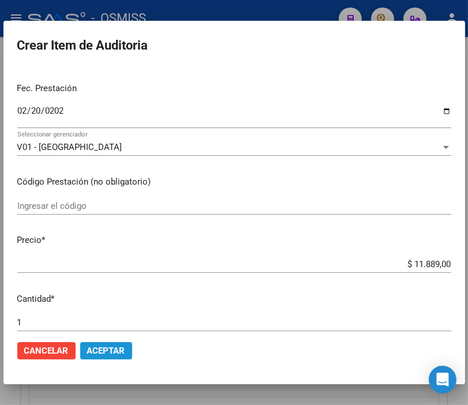
click at [106, 347] on span "Aceptar" at bounding box center [106, 351] width 38 height 10
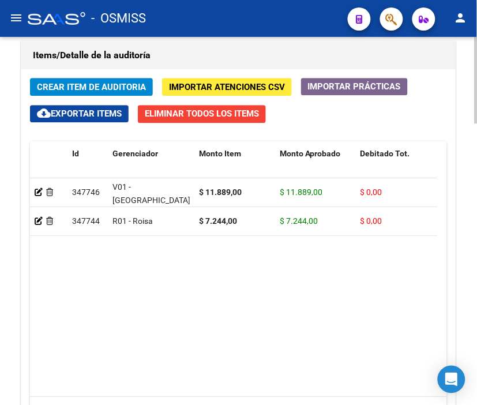
drag, startPoint x: 229, startPoint y: 54, endPoint x: 87, endPoint y: 54, distance: 141.9
click at [229, 54] on h1 "Items/Detalle de la auditoría" at bounding box center [238, 55] width 411 height 18
click at [84, 81] on button "Crear Item de Auditoria" at bounding box center [91, 87] width 123 height 18
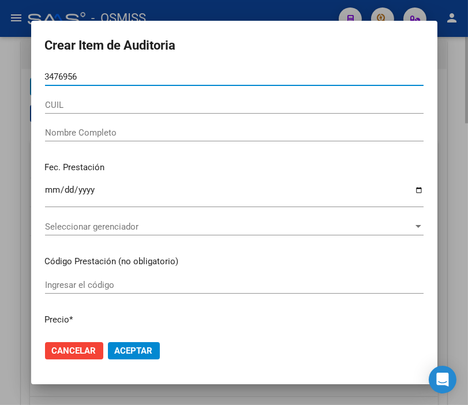
type input "34769566"
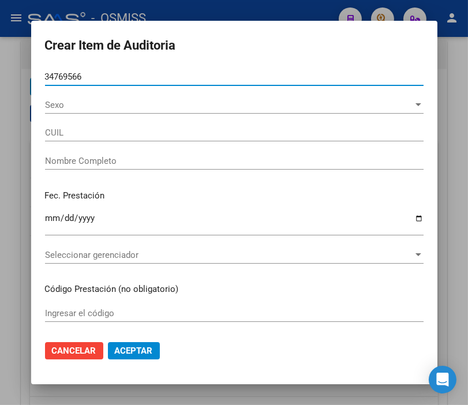
type input "27347695667"
type input "DOUPLAT CARMEN ANGELICA"
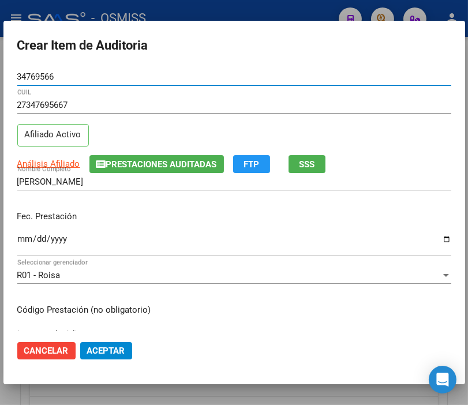
type input "34769566"
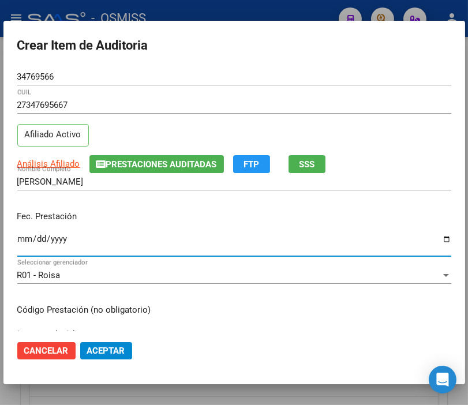
click at [21, 238] on input "Ingresar la fecha" at bounding box center [234, 243] width 434 height 18
type input "2025-02-25"
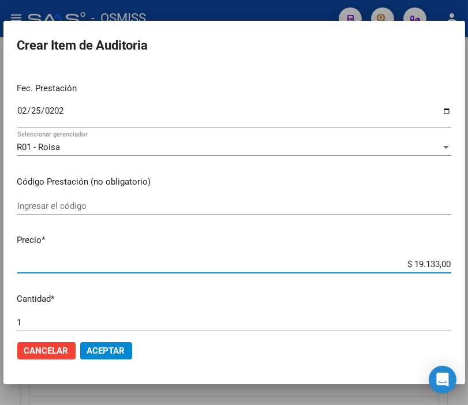
drag, startPoint x: 387, startPoint y: 265, endPoint x: 479, endPoint y: 271, distance: 92.5
click at [468, 271] on html "menu - OSMISS person Firma Express Padrón Padrón Ágil Análisis Afiliado Integra…" at bounding box center [234, 202] width 468 height 405
type input "$ 0,07"
type input "$ 0,72"
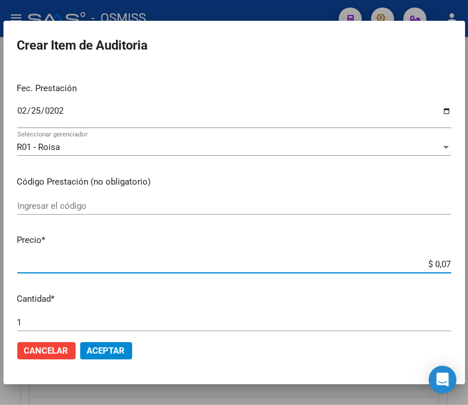
type input "$ 0,72"
type input "$ 7,24"
type input "$ 72,44"
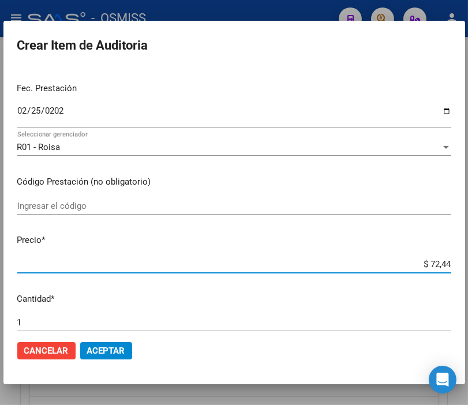
type input "$ 724,40"
type input "$ 7.244,00"
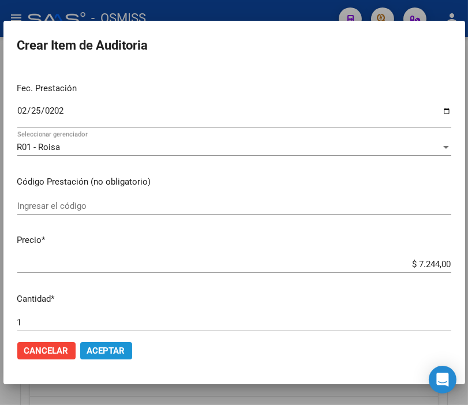
click at [103, 354] on span "Aceptar" at bounding box center [106, 351] width 38 height 10
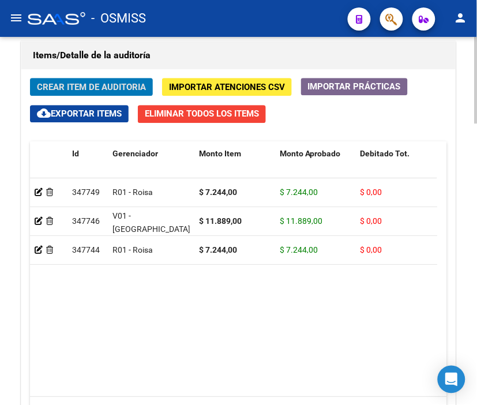
click at [193, 44] on div "Items/Detalle de la auditoría" at bounding box center [238, 56] width 434 height 28
click at [104, 87] on span "Crear Item de Auditoria" at bounding box center [91, 87] width 109 height 10
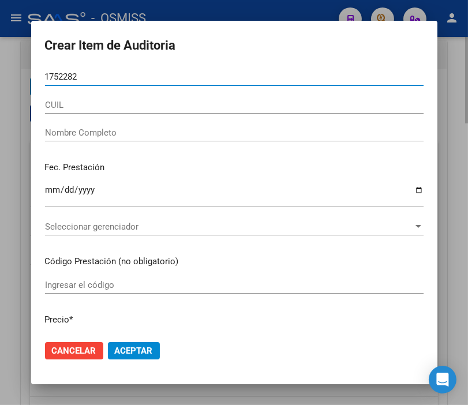
type input "17522828"
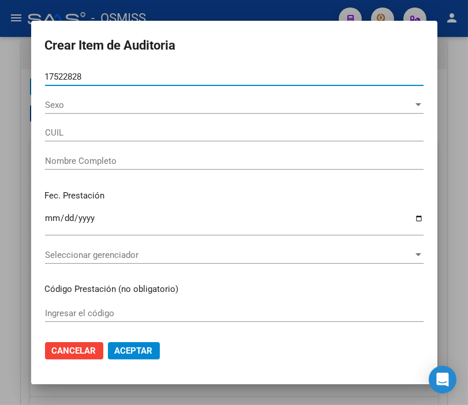
type input "20175228285"
type input "PAEZ RAMON ESTEBAN"
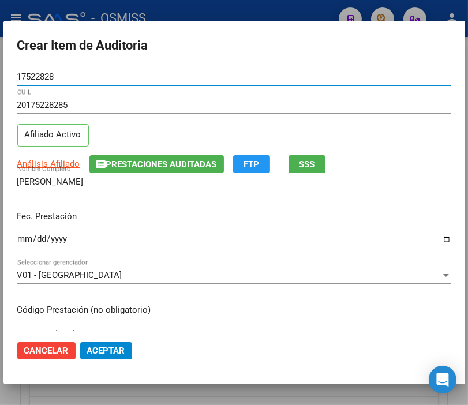
type input "17522828"
click at [28, 234] on input "Ingresar la fecha" at bounding box center [234, 243] width 434 height 18
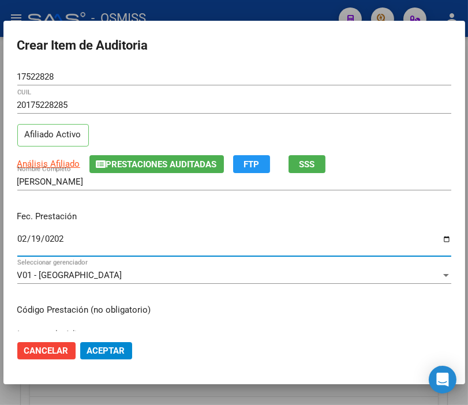
type input "2025-02-19"
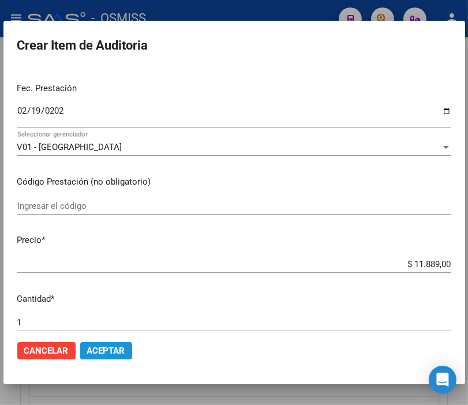
click at [125, 344] on button "Aceptar" at bounding box center [106, 350] width 52 height 17
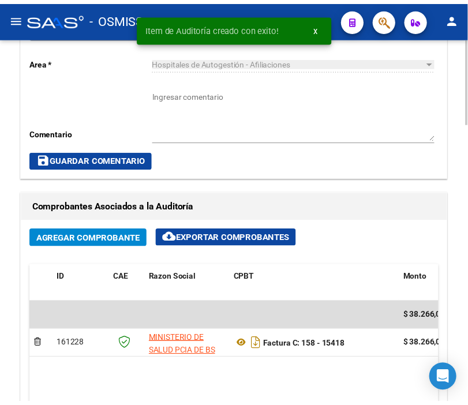
scroll to position [541, 0]
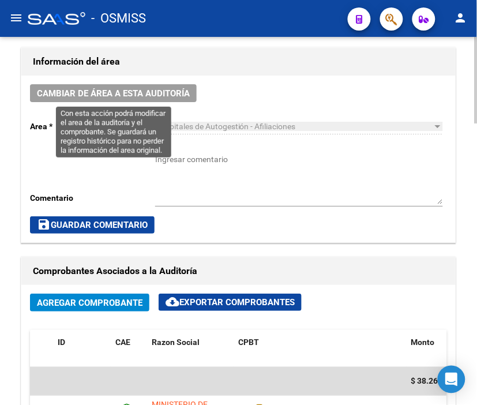
click at [163, 98] on span "Cambiar de área a esta auditoría" at bounding box center [113, 93] width 153 height 10
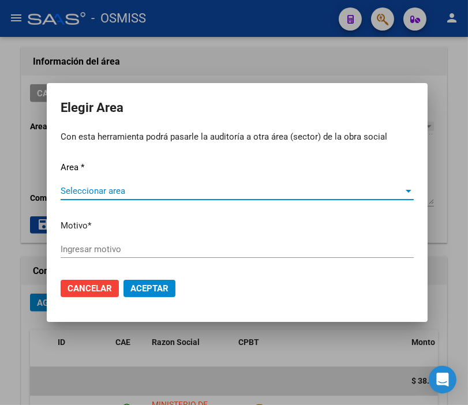
click at [81, 189] on span "Seleccionar area" at bounding box center [232, 191] width 343 height 10
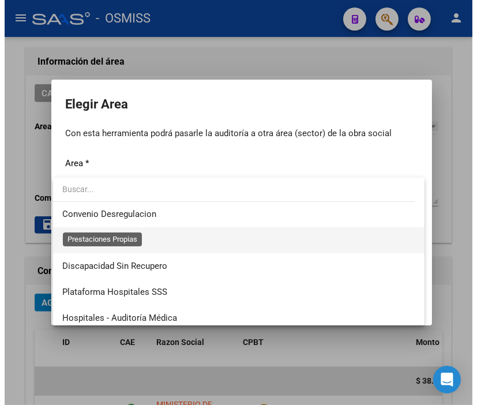
scroll to position [128, 0]
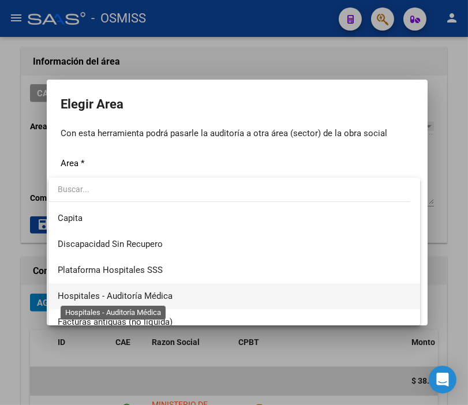
click at [148, 295] on span "Hospitales - Auditoría Médica" at bounding box center [115, 296] width 115 height 10
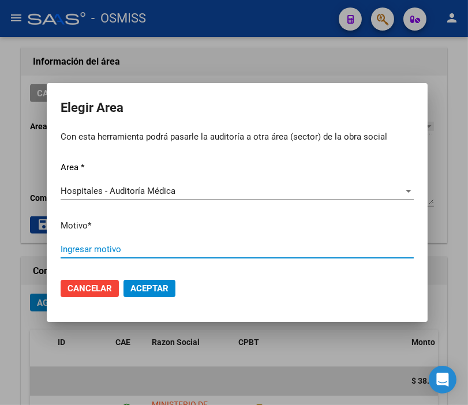
click at [100, 252] on input "Ingresar motivo" at bounding box center [237, 249] width 353 height 10
type input "AUDITADO"
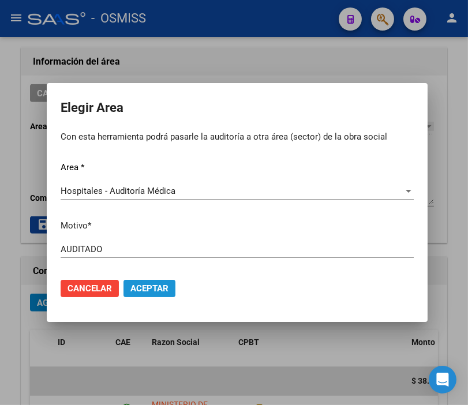
click at [162, 287] on span "Aceptar" at bounding box center [149, 288] width 38 height 10
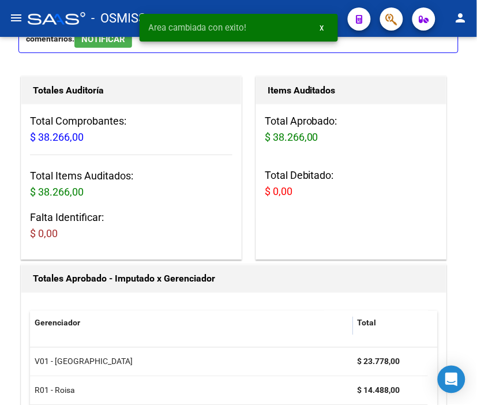
scroll to position [0, 0]
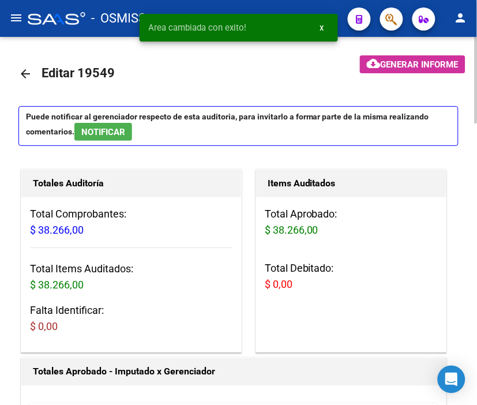
click at [27, 74] on mat-icon "arrow_back" at bounding box center [25, 74] width 14 height 14
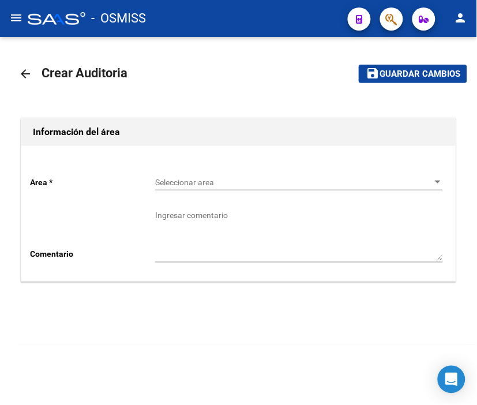
click at [197, 189] on div "Seleccionar area Seleccionar area" at bounding box center [299, 178] width 288 height 23
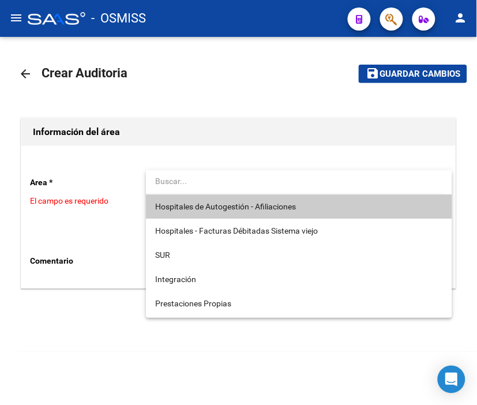
click at [202, 197] on span "Hospitales de Autogestión - Afiliaciones" at bounding box center [299, 206] width 288 height 24
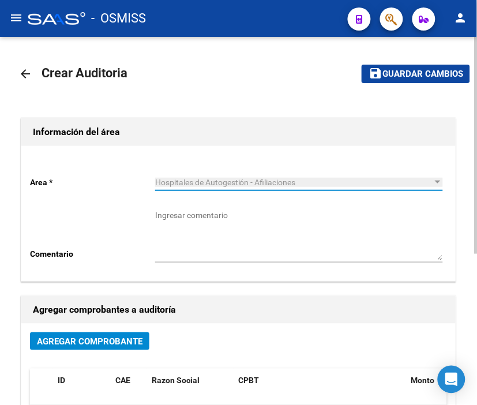
click at [115, 338] on span "Agregar Comprobante" at bounding box center [90, 341] width 106 height 10
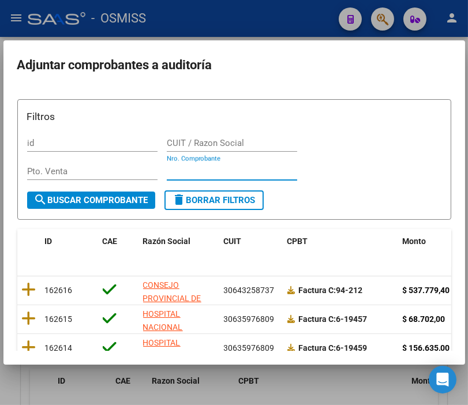
click at [174, 170] on input "Nro. Comprobante" at bounding box center [232, 171] width 130 height 10
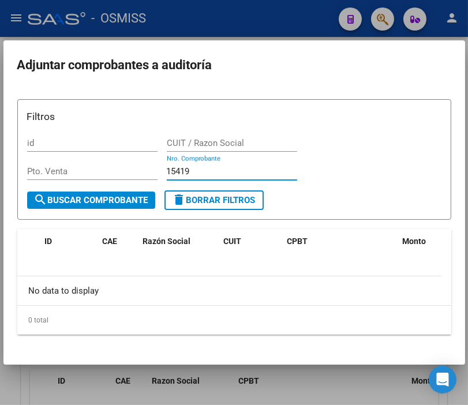
type input "15419"
click at [303, 13] on div at bounding box center [234, 202] width 468 height 405
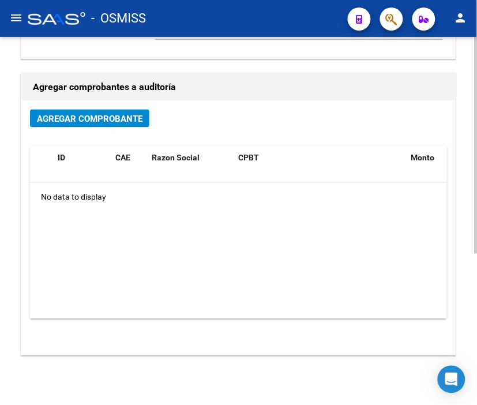
scroll to position [256, 0]
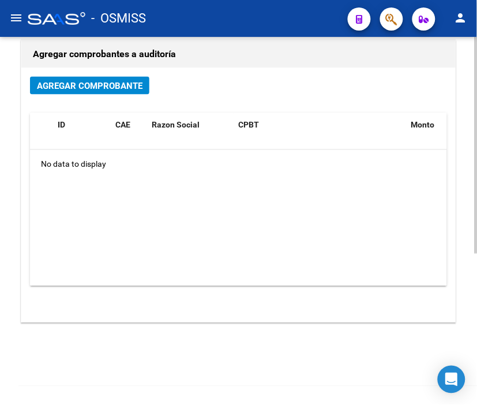
click at [53, 85] on span "Agregar Comprobante" at bounding box center [90, 86] width 106 height 10
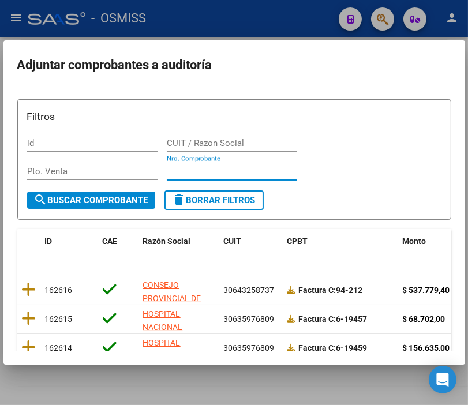
click at [191, 167] on input "Nro. Comprobante" at bounding box center [232, 171] width 130 height 10
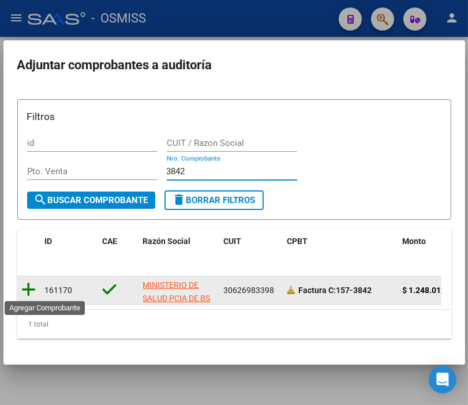
type input "3842"
click at [31, 288] on icon at bounding box center [29, 290] width 14 height 16
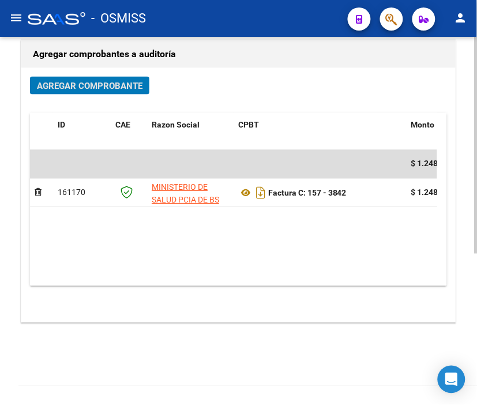
scroll to position [0, 0]
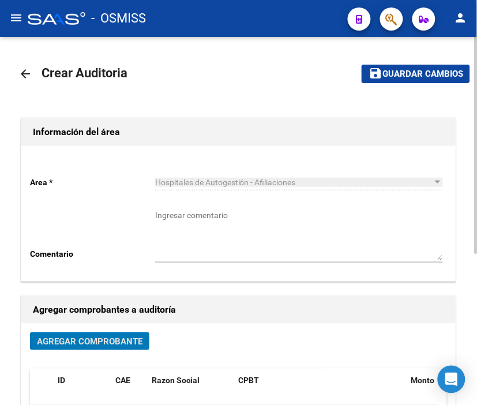
click at [427, 81] on button "save Guardar cambios" at bounding box center [416, 74] width 108 height 18
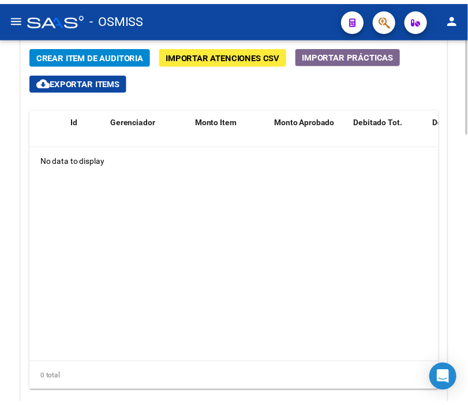
scroll to position [933, 0]
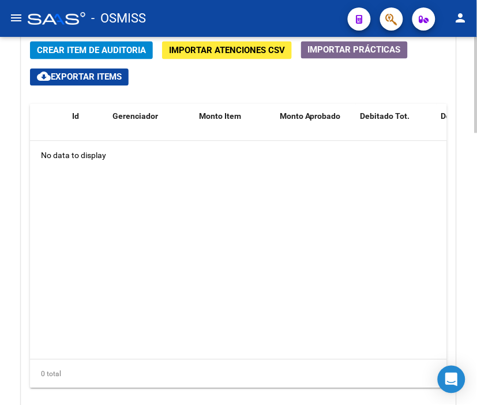
click at [475, 294] on div at bounding box center [476, 330] width 3 height 96
click at [127, 55] on span "Crear Item de Auditoria" at bounding box center [91, 51] width 109 height 10
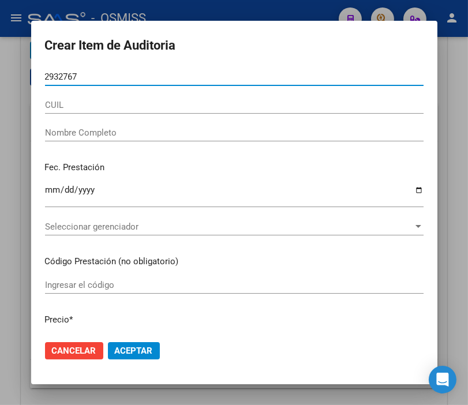
type input "29327671"
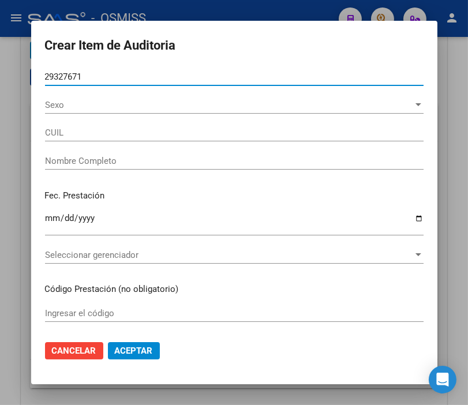
type input "20293276715"
type input "BENITEZ ALEJANDRO MARTIN"
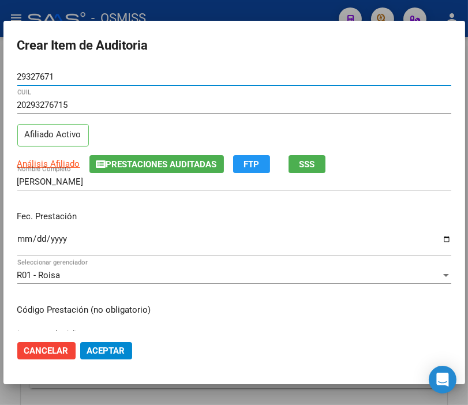
type input "29327671"
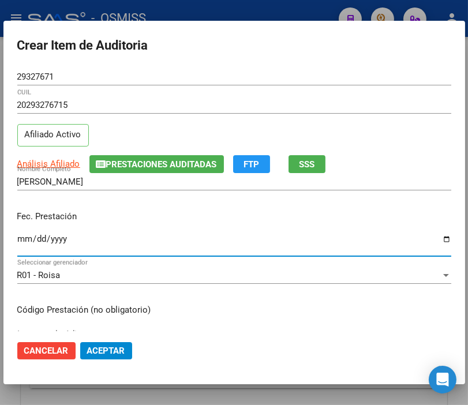
click at [29, 243] on input "Ingresar la fecha" at bounding box center [234, 243] width 434 height 18
type input "2025-05-31"
click at [141, 221] on p "Fec. Prestación" at bounding box center [234, 216] width 434 height 13
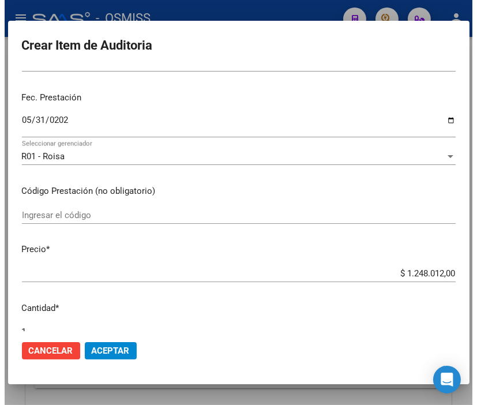
scroll to position [128, 0]
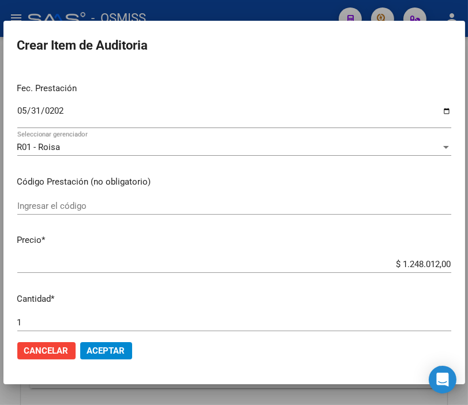
click at [110, 352] on span "Aceptar" at bounding box center [106, 351] width 38 height 10
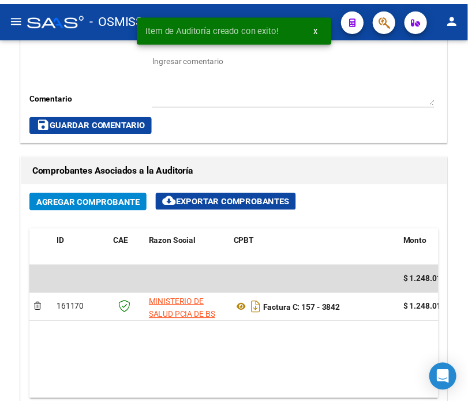
scroll to position [578, 0]
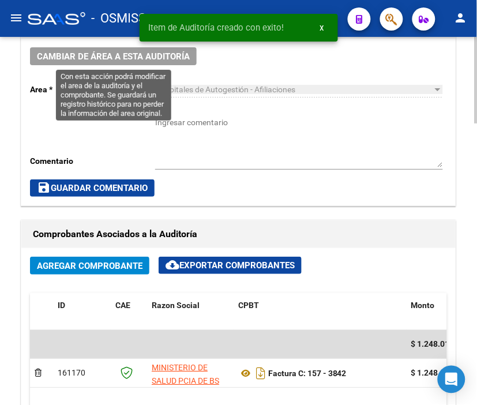
click at [122, 56] on span "Cambiar de área a esta auditoría" at bounding box center [113, 56] width 153 height 10
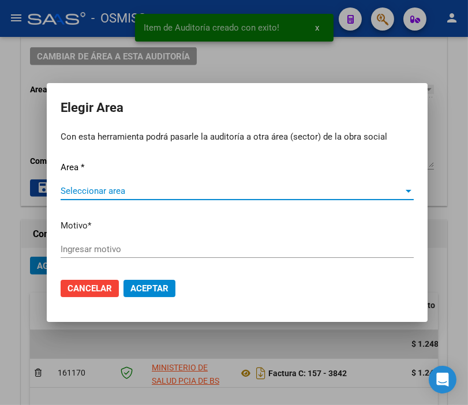
click at [102, 177] on div "Area * Seleccionar area Seleccionar area Motivo * Ingresar motivo" at bounding box center [237, 215] width 353 height 108
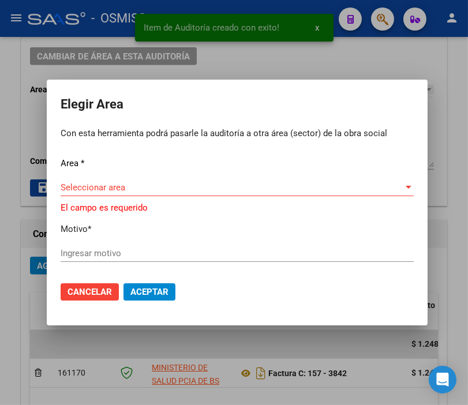
click at [104, 188] on span "Seleccionar area" at bounding box center [232, 187] width 343 height 10
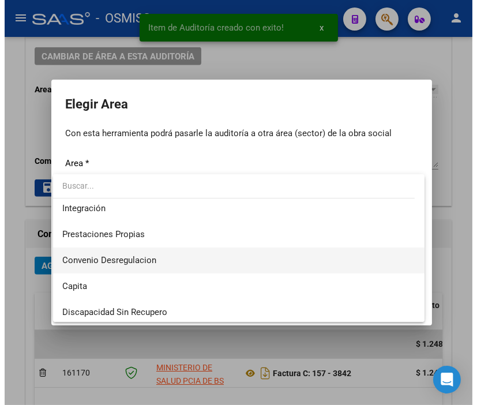
scroll to position [128, 0]
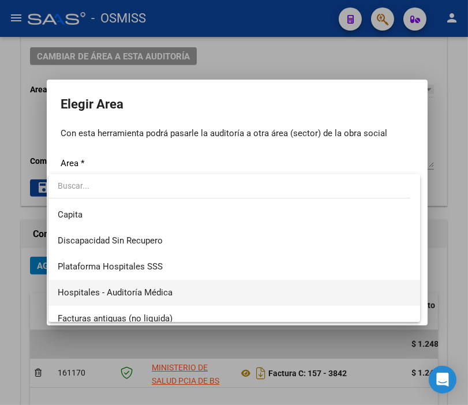
click at [189, 295] on span "Hospitales - Auditoría Médica" at bounding box center [234, 293] width 353 height 26
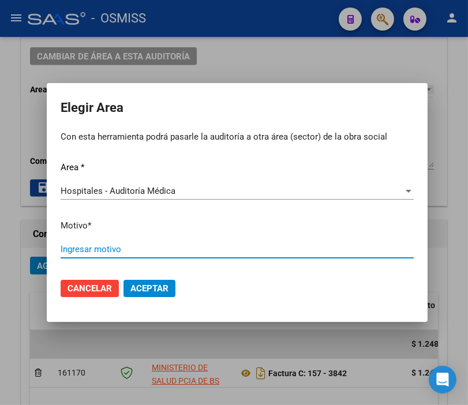
click at [113, 252] on input "Ingresar motivo" at bounding box center [237, 249] width 353 height 10
type input "AUDITADO"
click at [158, 294] on button "Aceptar" at bounding box center [149, 288] width 52 height 17
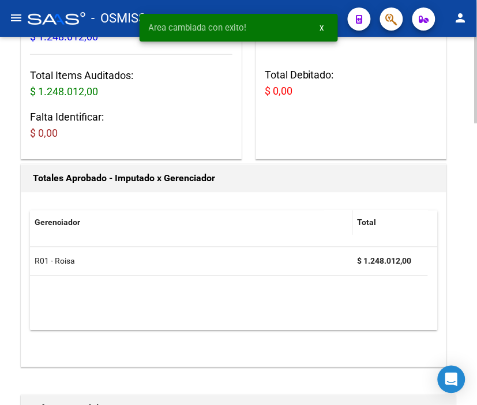
scroll to position [0, 0]
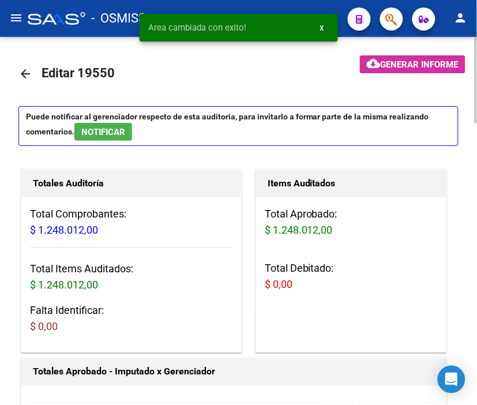
click at [25, 69] on mat-icon "arrow_back" at bounding box center [25, 74] width 14 height 14
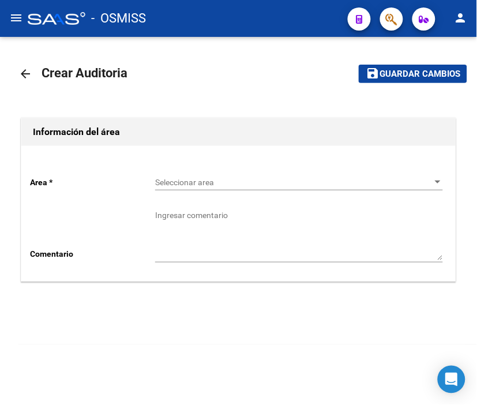
click at [189, 190] on div "Seleccionar area Seleccionar area" at bounding box center [299, 178] width 288 height 23
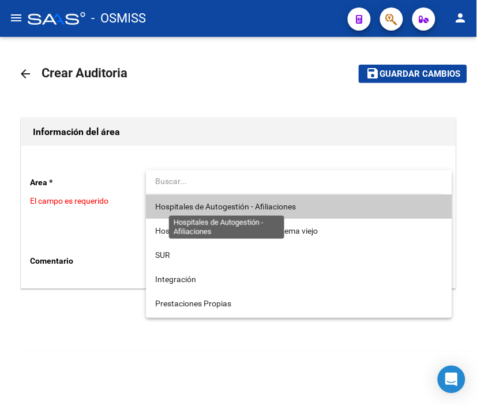
click at [200, 202] on span "Hospitales de Autogestión - Afiliaciones" at bounding box center [225, 206] width 141 height 9
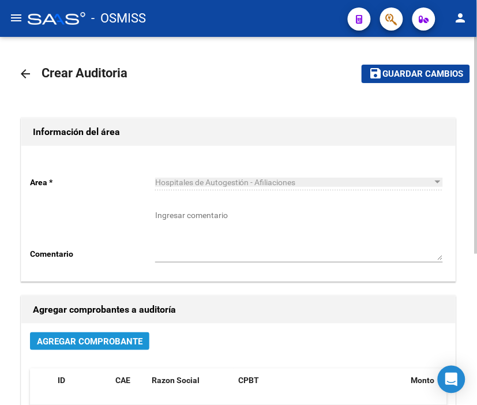
click at [117, 340] on span "Agregar Comprobante" at bounding box center [90, 341] width 106 height 10
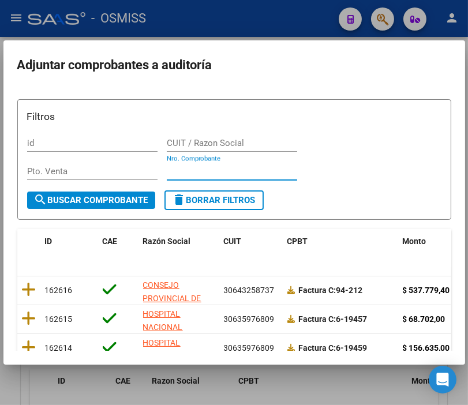
click at [195, 166] on input "Nro. Comprobante" at bounding box center [232, 171] width 130 height 10
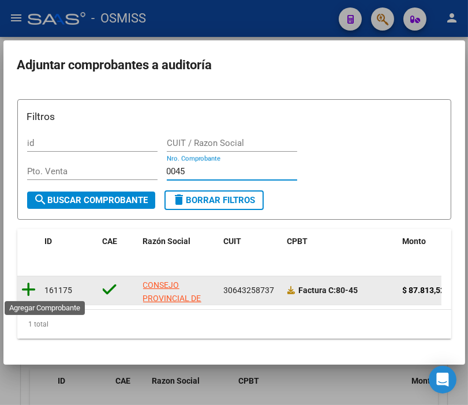
type input "0045"
click at [32, 285] on icon at bounding box center [29, 290] width 14 height 16
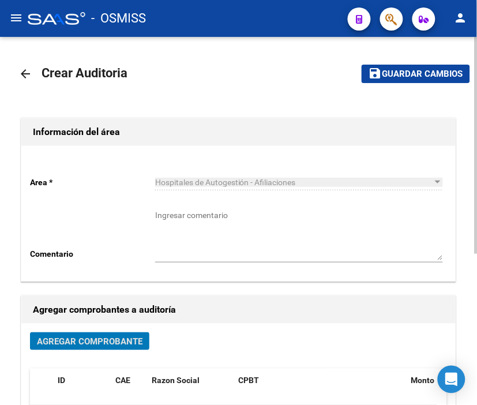
click at [410, 77] on span "Guardar cambios" at bounding box center [423, 74] width 81 height 10
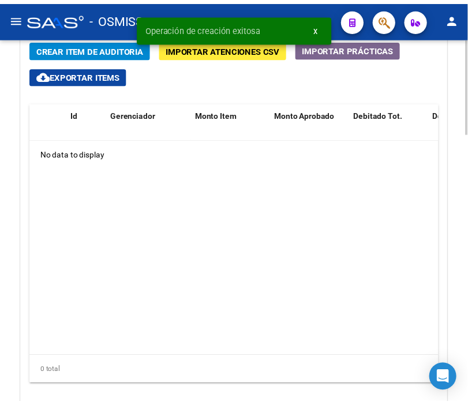
scroll to position [941, 0]
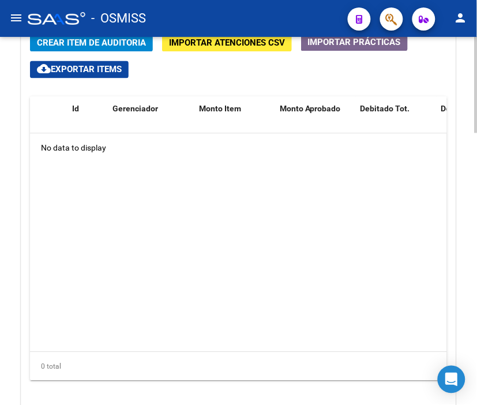
click at [477, 298] on html "menu - OSMISS person Firma Express Padrón Padrón Ágil Análisis Afiliado Integra…" at bounding box center [238, 202] width 477 height 405
click at [367, 286] on datatable-body "No data to display" at bounding box center [238, 243] width 417 height 218
click at [83, 45] on span "Crear Item de Auditoria" at bounding box center [91, 43] width 109 height 10
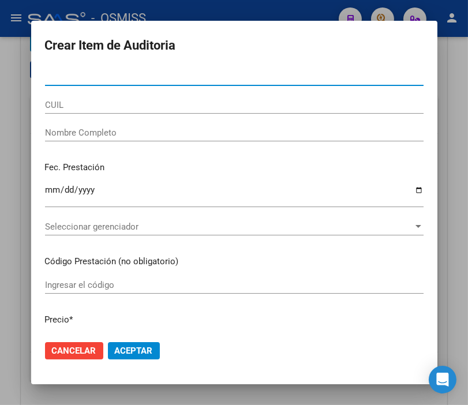
click at [70, 80] on input "Nro Documento" at bounding box center [234, 77] width 378 height 10
type input "32878950"
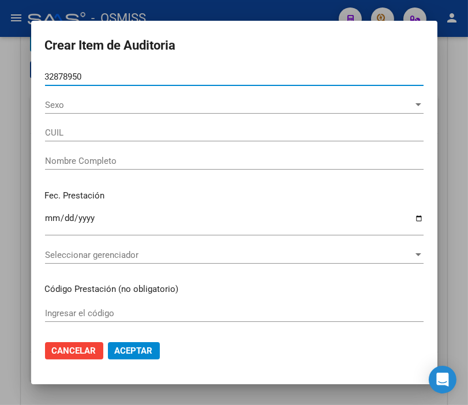
type input "20328789508"
type input "[PERSON_NAME]"
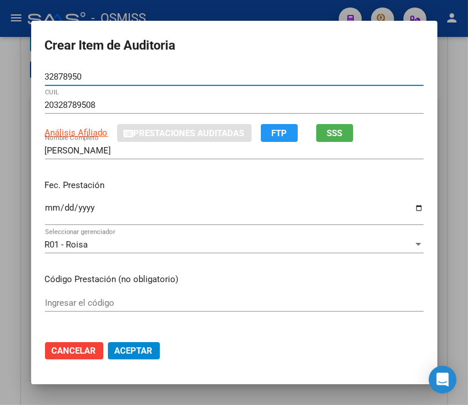
type input "32878950"
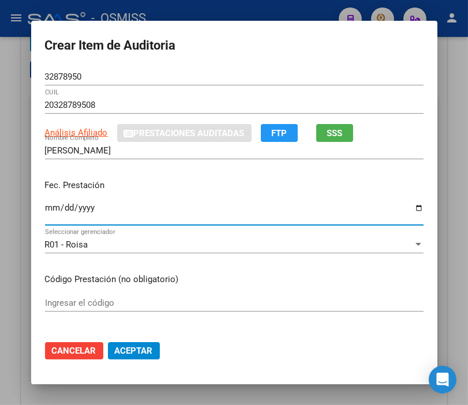
click at [48, 208] on input "Ingresar la fecha" at bounding box center [234, 212] width 378 height 18
type input "2025-01-29"
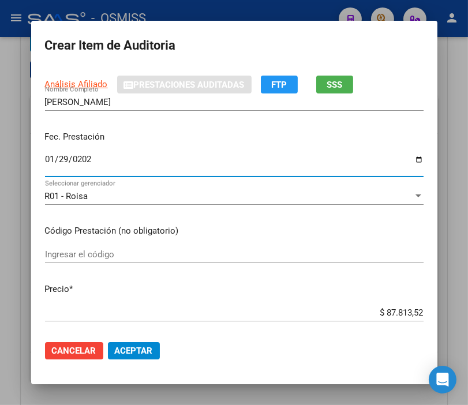
scroll to position [128, 0]
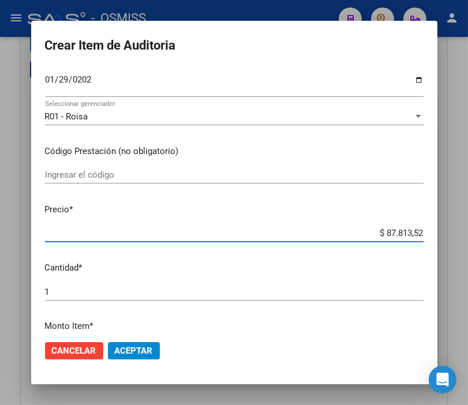
drag, startPoint x: 369, startPoint y: 228, endPoint x: 458, endPoint y: 241, distance: 89.3
click at [458, 241] on div "Crear Item de Auditoria 32878950 Nro Documento 20328789508 CUIL Análisis Afilia…" at bounding box center [234, 202] width 468 height 405
type input "$ 0,01"
type input "$ 0,15"
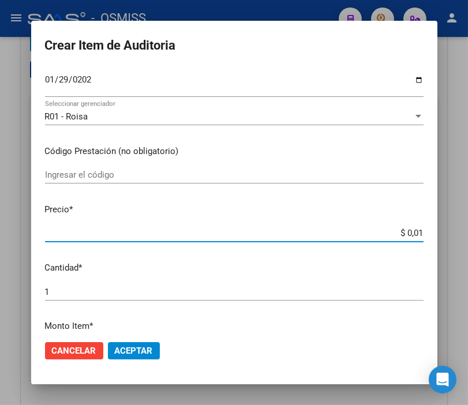
type input "$ 0,15"
type input "$ 1,59"
type input "$ 15,94"
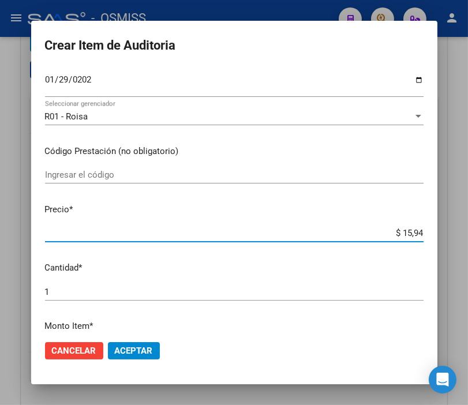
type input "$ 159,45"
type input "$ 1.594,57"
type input "$ 15.945,75"
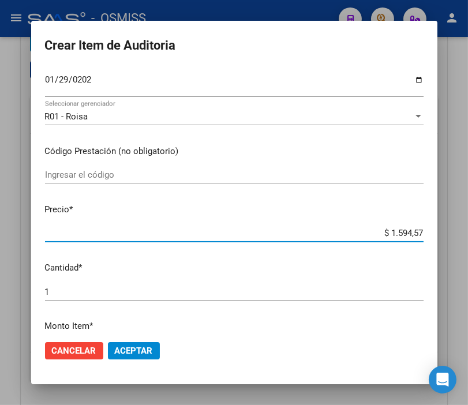
type input "$ 15.945,75"
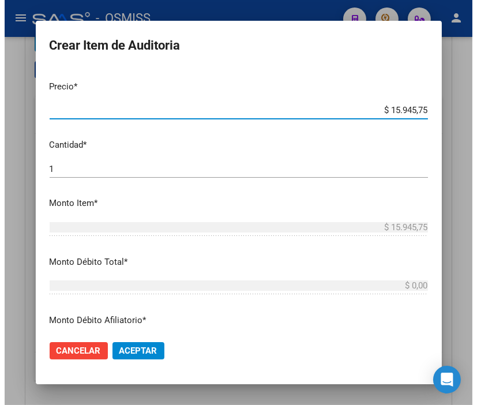
scroll to position [256, 0]
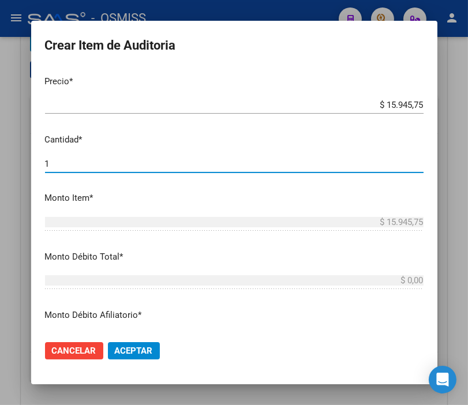
drag, startPoint x: 63, startPoint y: 164, endPoint x: -35, endPoint y: 164, distance: 98.7
click at [0, 164] on html "menu - OSMISS person Firma Express Padrón Padrón Ágil Análisis Afiliado Integra…" at bounding box center [234, 202] width 468 height 405
type input "2"
type input "$ 31.891,50"
type input "2"
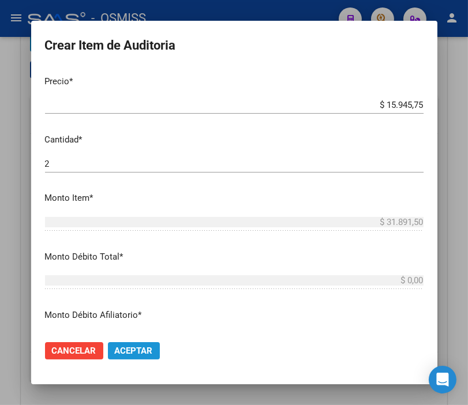
click at [136, 354] on span "Aceptar" at bounding box center [134, 351] width 38 height 10
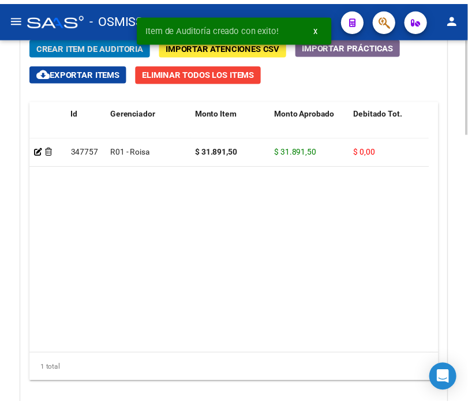
scroll to position [1096, 0]
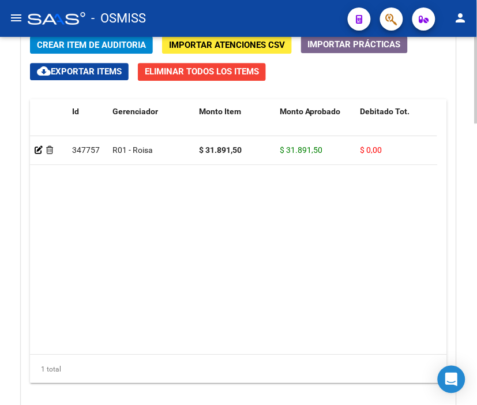
click at [91, 46] on span "Crear Item de Auditoria" at bounding box center [91, 45] width 109 height 10
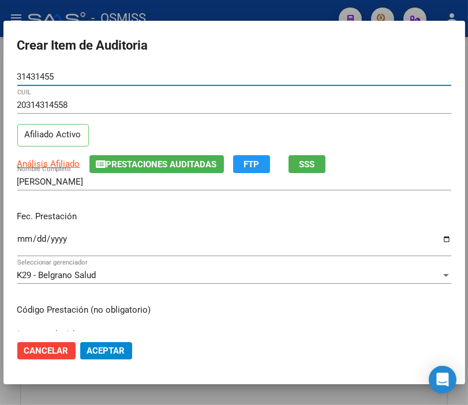
click at [27, 241] on input "Ingresar la fecha" at bounding box center [234, 243] width 434 height 18
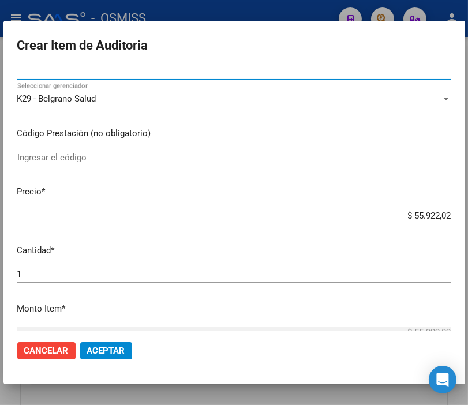
scroll to position [192, 0]
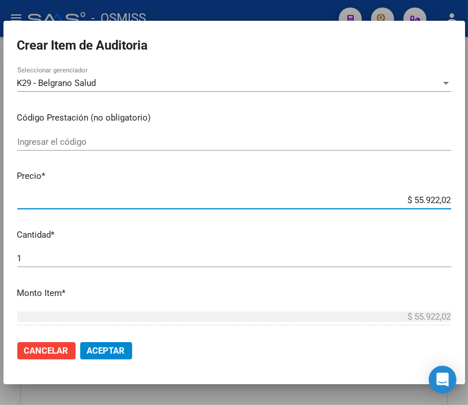
drag, startPoint x: 391, startPoint y: 201, endPoint x: 479, endPoint y: 201, distance: 88.3
click at [468, 201] on html "menu - OSMISS person Firma Express Padrón Padrón Ágil Análisis Afiliado Integra…" at bounding box center [234, 202] width 468 height 405
click at [104, 339] on mat-dialog-actions "Cancelar Aceptar" at bounding box center [234, 350] width 434 height 39
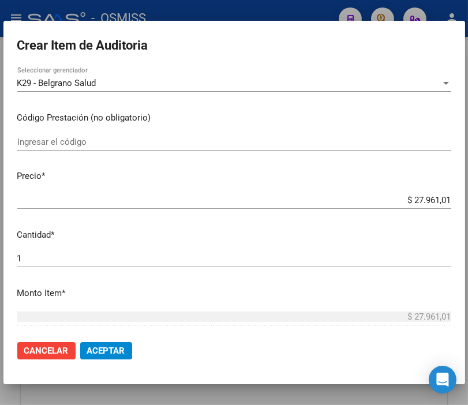
click at [100, 350] on span "Aceptar" at bounding box center [106, 351] width 38 height 10
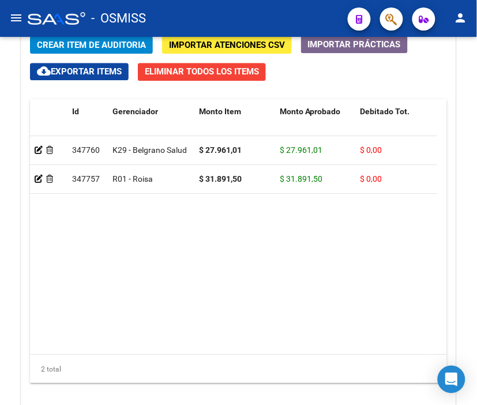
click at [273, 16] on div "- OSMISS" at bounding box center [183, 18] width 311 height 25
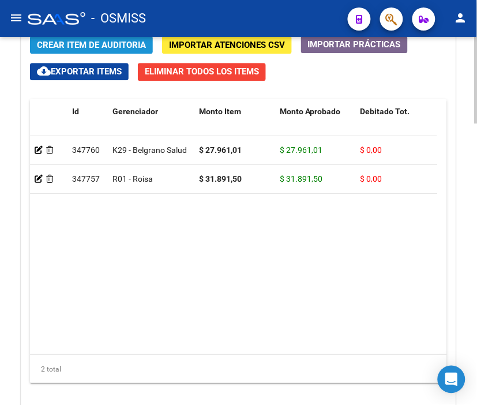
click at [74, 43] on span "Crear Item de Auditoria" at bounding box center [91, 45] width 109 height 10
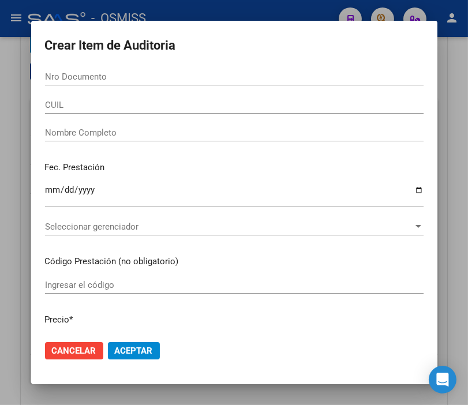
click at [46, 83] on div "Nro Documento" at bounding box center [234, 76] width 378 height 17
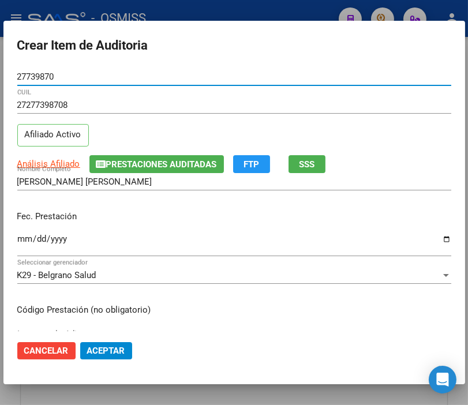
click at [22, 237] on input "Ingresar la fecha" at bounding box center [234, 243] width 434 height 18
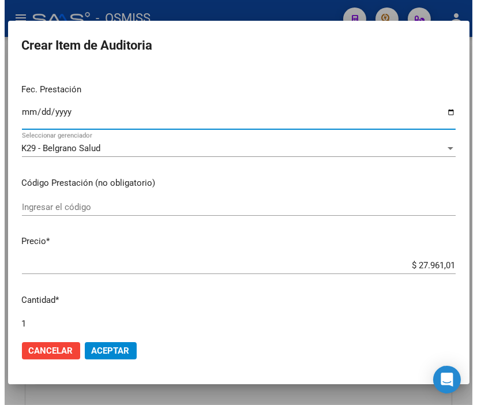
scroll to position [128, 0]
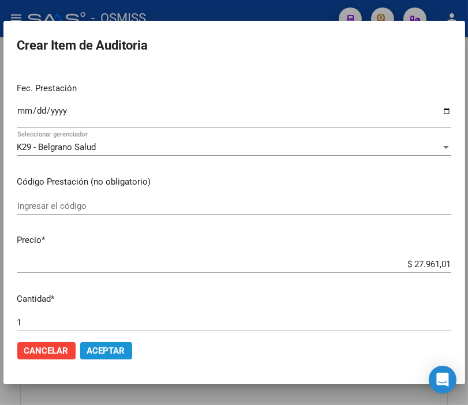
click at [104, 357] on button "Aceptar" at bounding box center [106, 350] width 52 height 17
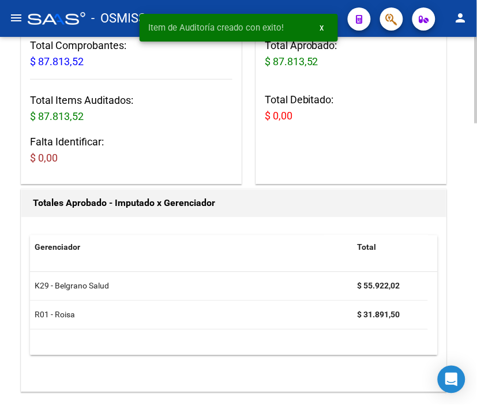
scroll to position [168, 0]
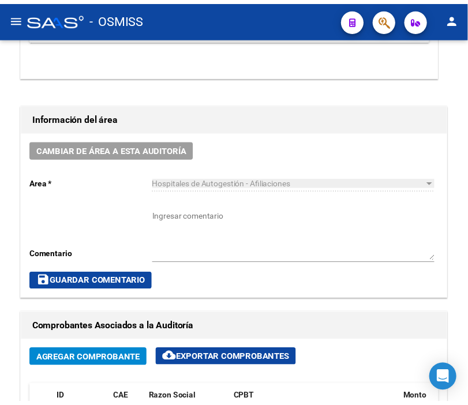
scroll to position [488, 0]
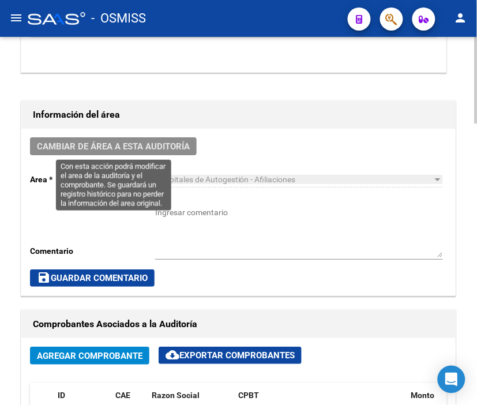
click at [107, 146] on span "Cambiar de área a esta auditoría" at bounding box center [113, 146] width 153 height 10
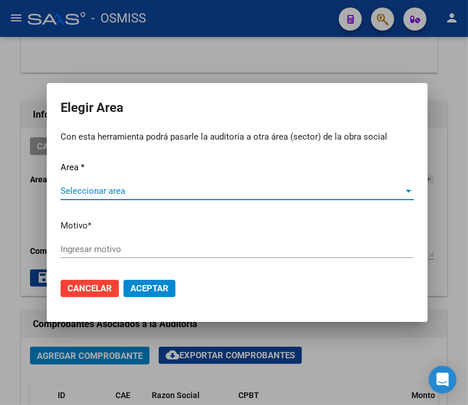
click at [113, 182] on div "Seleccionar area Seleccionar area" at bounding box center [237, 190] width 353 height 17
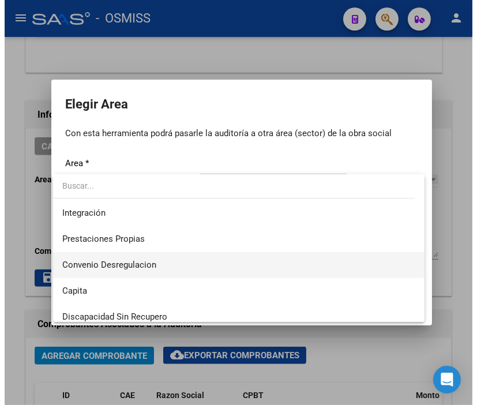
scroll to position [128, 0]
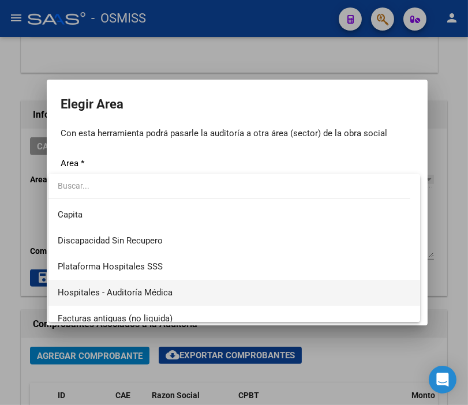
click at [152, 296] on span "Hospitales - Auditoría Médica" at bounding box center [115, 292] width 115 height 10
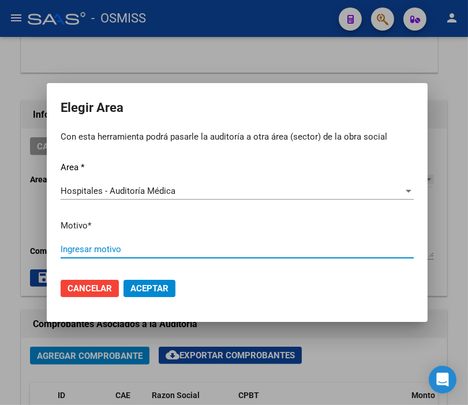
click at [99, 254] on input "Ingresar motivo" at bounding box center [237, 249] width 353 height 10
type input "AUDITADO"
click at [153, 286] on span "Aceptar" at bounding box center [149, 288] width 38 height 10
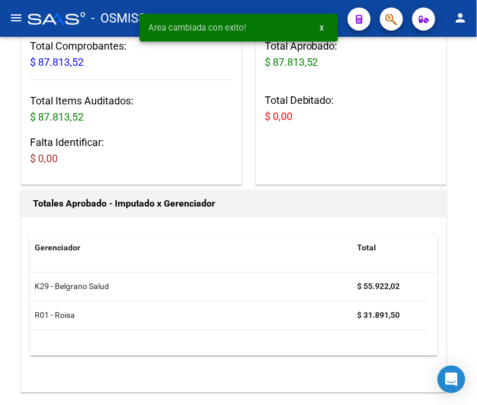
scroll to position [0, 0]
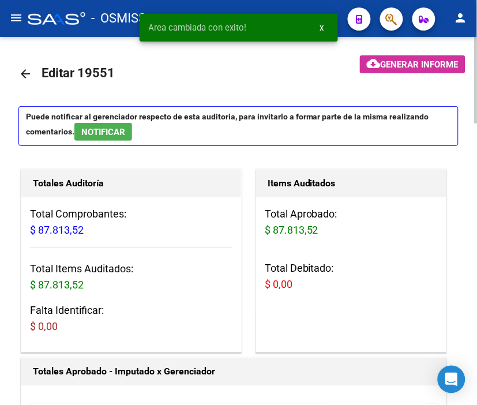
click at [29, 71] on mat-icon "arrow_back" at bounding box center [25, 74] width 14 height 14
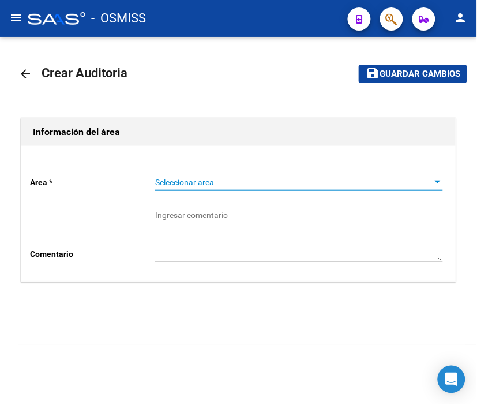
click at [200, 178] on span "Seleccionar area" at bounding box center [294, 183] width 278 height 10
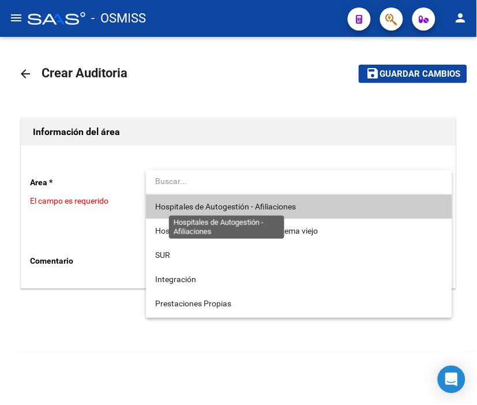
click at [233, 205] on span "Hospitales de Autogestión - Afiliaciones" at bounding box center [225, 206] width 141 height 9
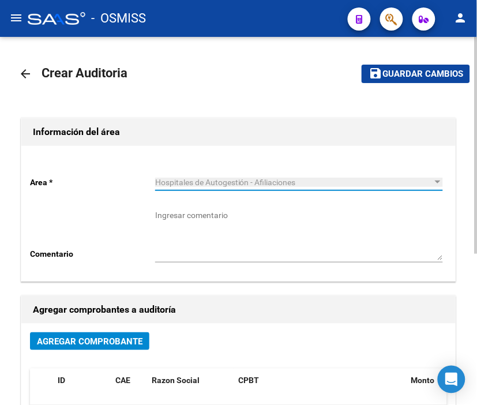
click at [111, 347] on span "Agregar Comprobante" at bounding box center [90, 341] width 106 height 10
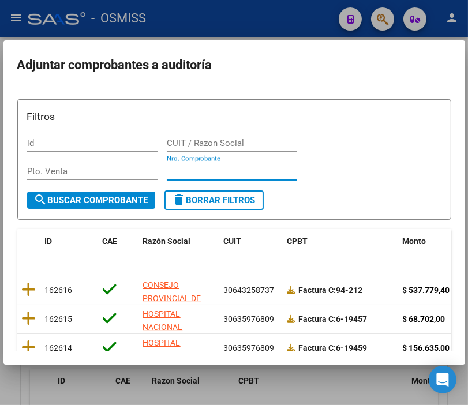
click at [179, 166] on input "Nro. Comprobante" at bounding box center [232, 171] width 130 height 10
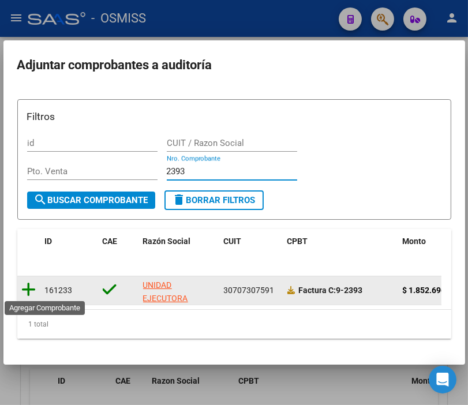
type input "2393"
click at [28, 291] on icon at bounding box center [29, 290] width 14 height 16
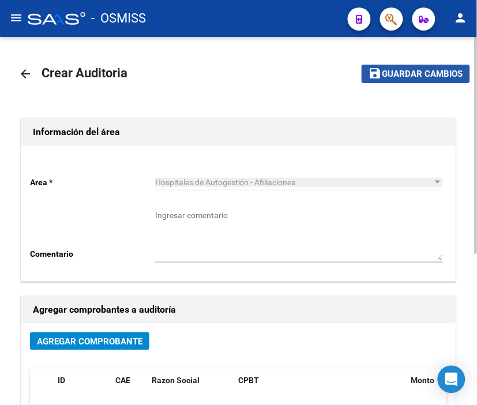
click at [384, 76] on span "Guardar cambios" at bounding box center [423, 74] width 81 height 10
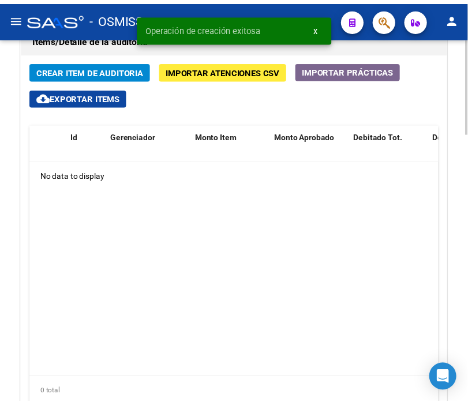
scroll to position [921, 0]
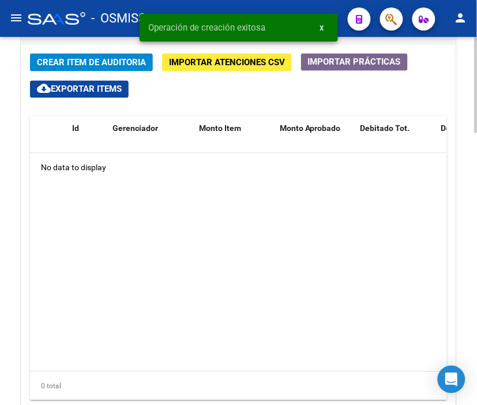
click at [477, 285] on div at bounding box center [476, 327] width 3 height 96
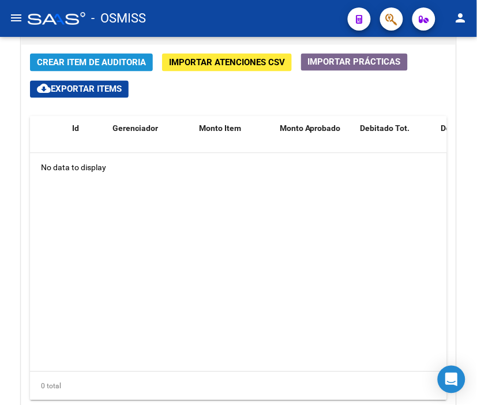
click at [94, 67] on span "Crear Item de Auditoria" at bounding box center [91, 63] width 109 height 10
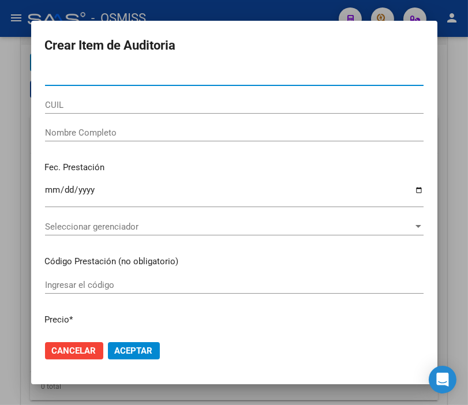
click at [104, 78] on input "Nro Documento" at bounding box center [234, 77] width 378 height 10
type input "49769779"
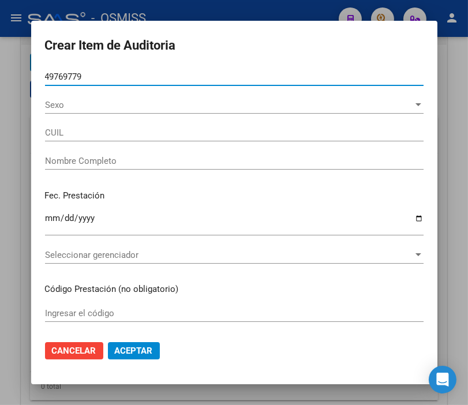
type input "20497697795"
type input "[PERSON_NAME] DA [PERSON_NAME]"
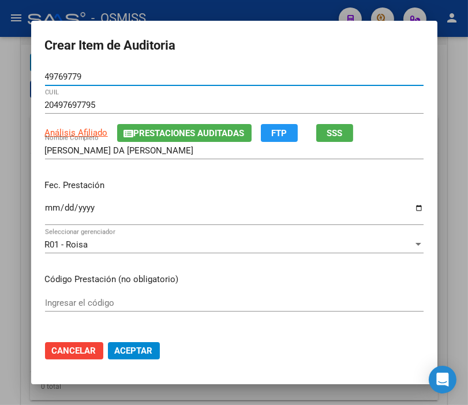
type input "49769779"
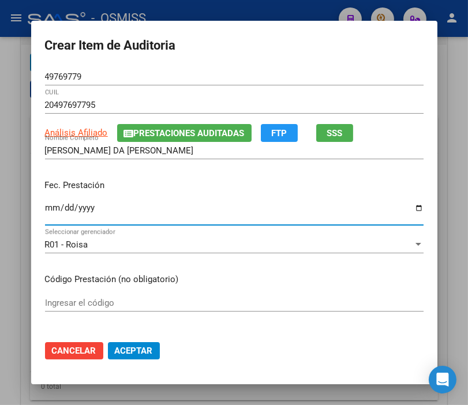
click at [48, 205] on input "Ingresar la fecha" at bounding box center [234, 212] width 378 height 18
type input "[DATE]"
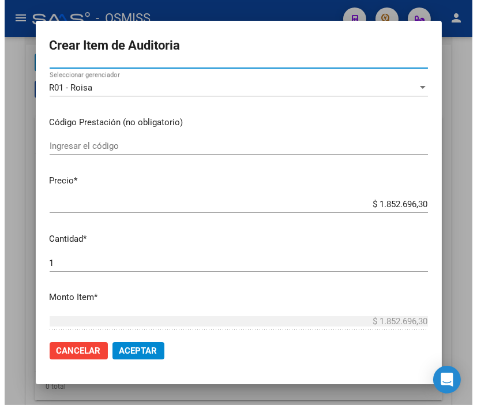
scroll to position [192, 0]
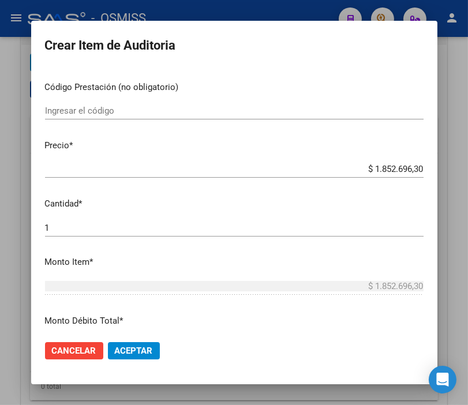
click at [143, 340] on mat-dialog-actions "Cancelar Aceptar" at bounding box center [234, 350] width 378 height 39
click at [143, 346] on span "Aceptar" at bounding box center [134, 351] width 38 height 10
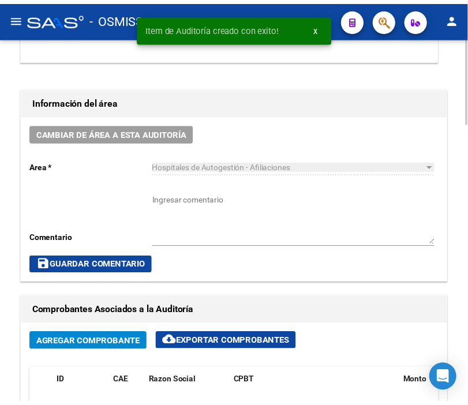
scroll to position [500, 0]
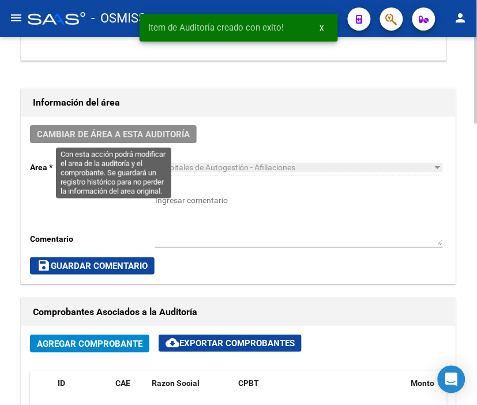
click at [147, 134] on span "Cambiar de área a esta auditoría" at bounding box center [113, 134] width 153 height 10
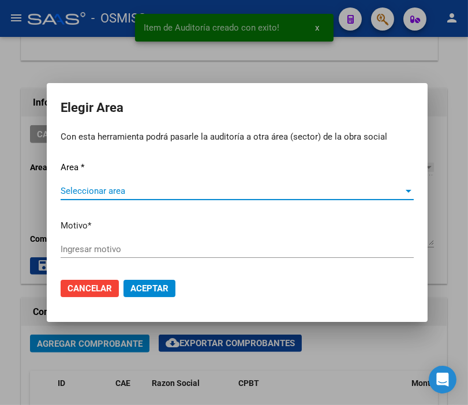
click at [94, 187] on span "Seleccionar area" at bounding box center [232, 191] width 343 height 10
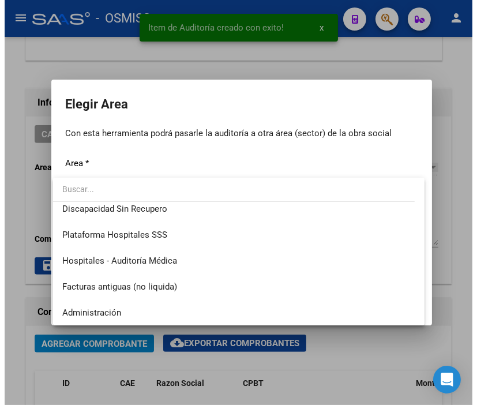
scroll to position [192, 0]
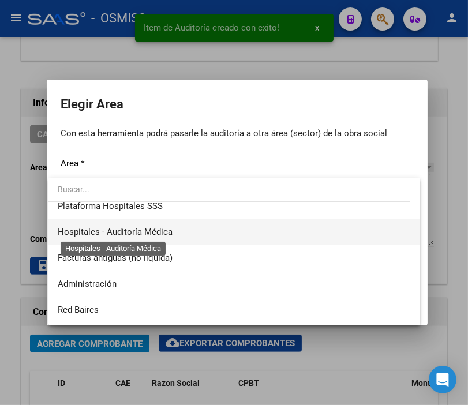
click at [166, 230] on span "Hospitales - Auditoría Médica" at bounding box center [115, 232] width 115 height 10
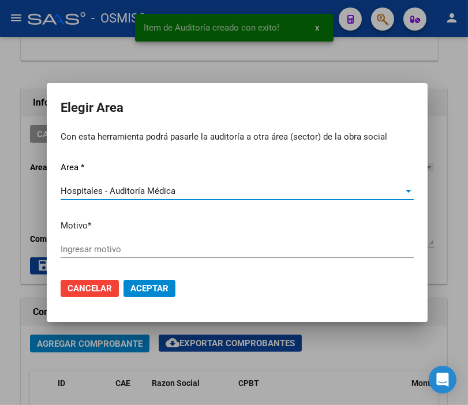
click at [94, 249] on input "Ingresar motivo" at bounding box center [237, 249] width 353 height 10
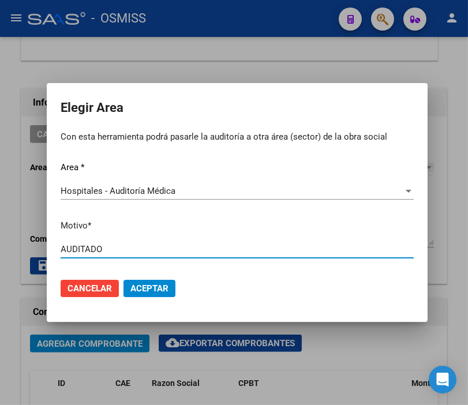
type input "AUDITADO"
click at [143, 282] on button "Aceptar" at bounding box center [149, 288] width 52 height 17
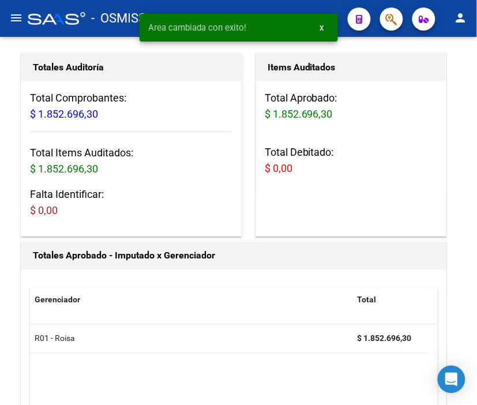
scroll to position [0, 0]
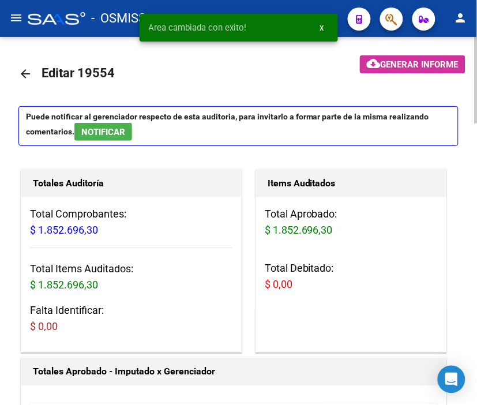
click at [29, 73] on mat-icon "arrow_back" at bounding box center [25, 74] width 14 height 14
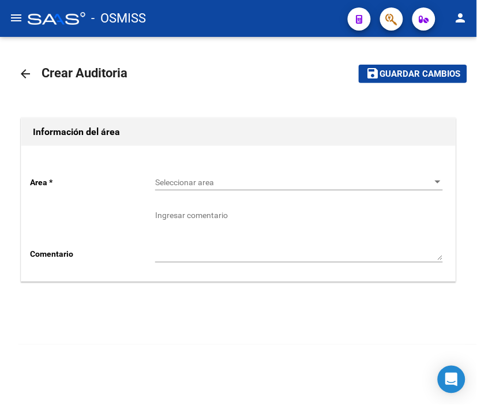
click at [203, 178] on span "Seleccionar area" at bounding box center [294, 183] width 278 height 10
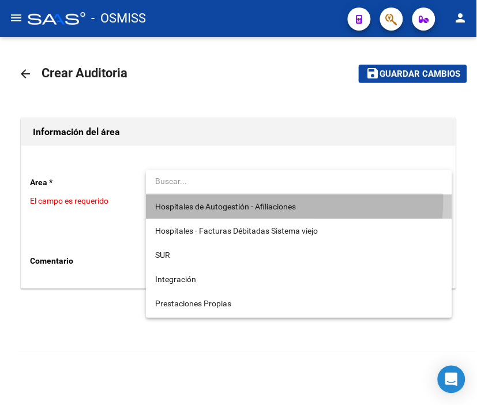
click at [233, 198] on span "Hospitales de Autogestión - Afiliaciones" at bounding box center [299, 206] width 288 height 24
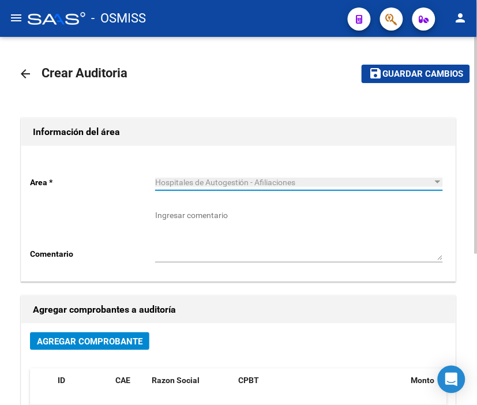
click at [129, 342] on span "Agregar Comprobante" at bounding box center [90, 341] width 106 height 10
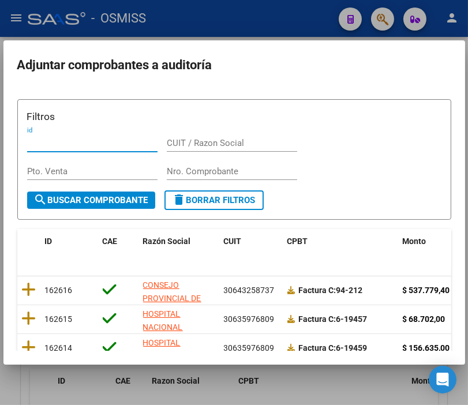
click at [192, 174] on input "Nro. Comprobante" at bounding box center [232, 171] width 130 height 10
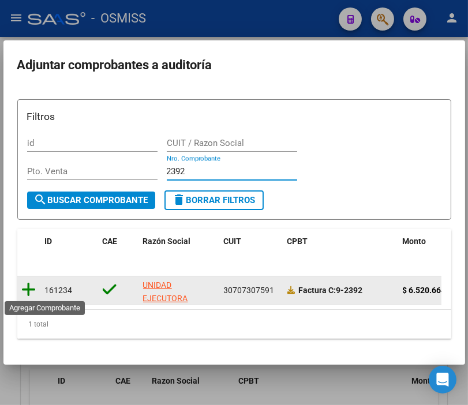
type input "2392"
click at [33, 282] on icon at bounding box center [29, 290] width 14 height 16
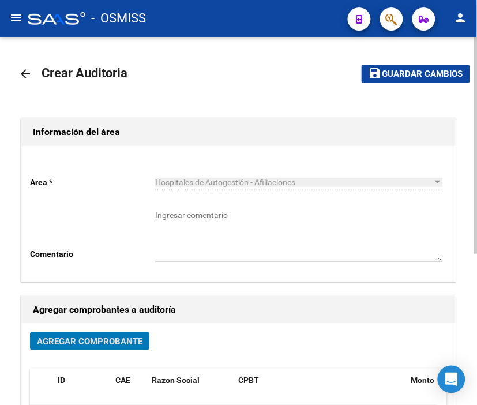
click at [402, 73] on span "Guardar cambios" at bounding box center [423, 74] width 81 height 10
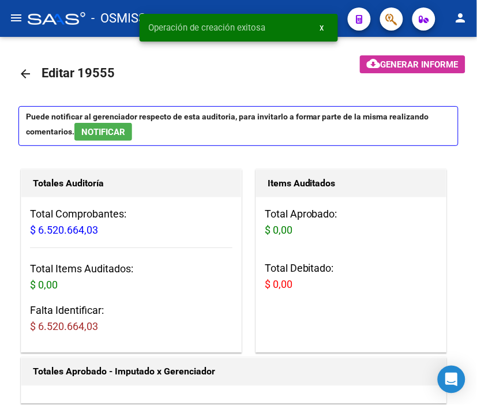
click at [225, 53] on div "Operación de creación exitosa x" at bounding box center [239, 27] width 226 height 55
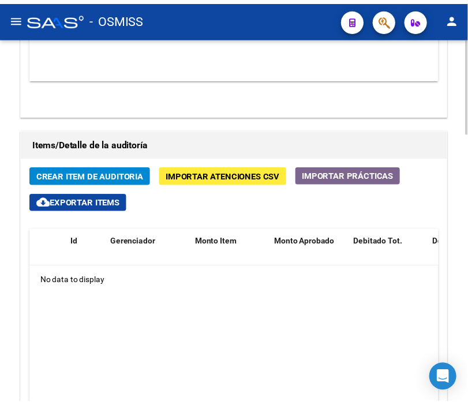
scroll to position [833, 0]
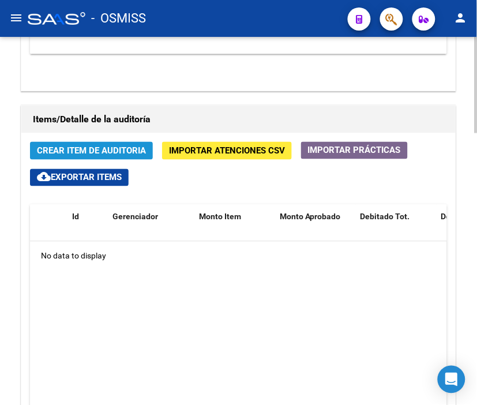
click at [113, 151] on span "Crear Item de Auditoria" at bounding box center [91, 151] width 109 height 10
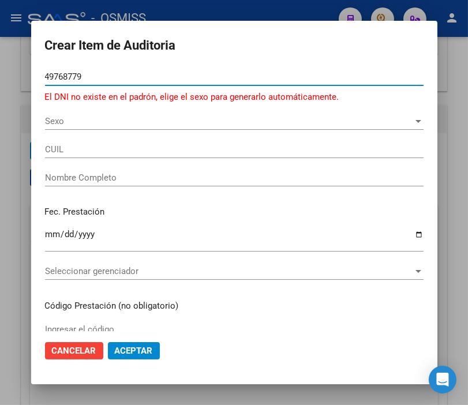
click at [65, 76] on input "49768779" at bounding box center [234, 77] width 378 height 10
type input "49769779"
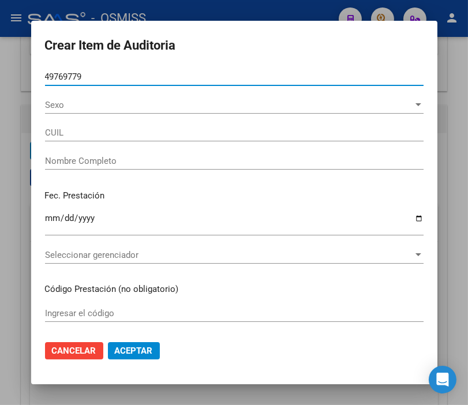
type input "20497697795"
type input "[PERSON_NAME] DA [PERSON_NAME]"
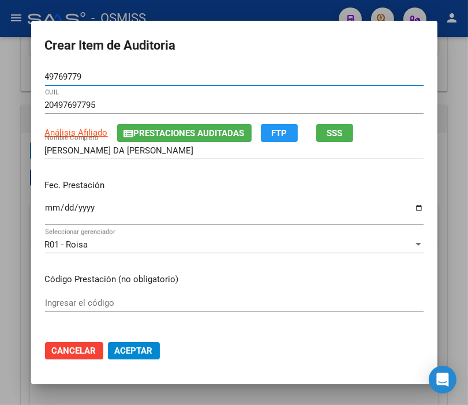
type input "49769779"
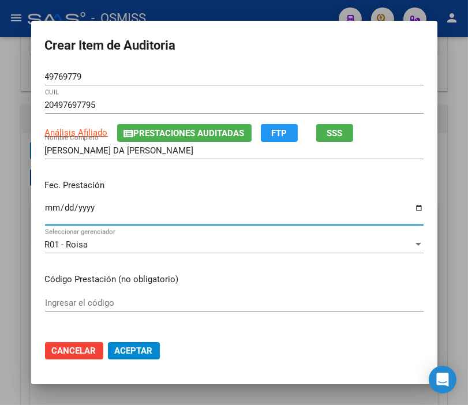
click at [45, 211] on input "Ingresar la fecha" at bounding box center [234, 212] width 378 height 18
type input "[DATE]"
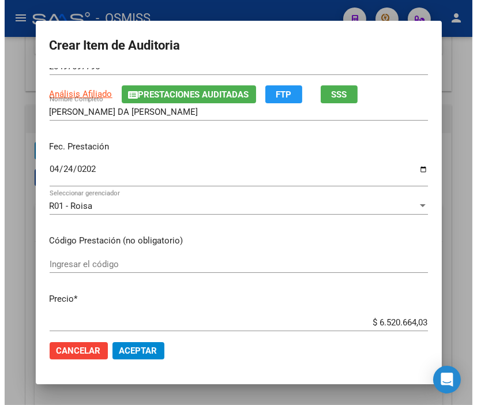
scroll to position [192, 0]
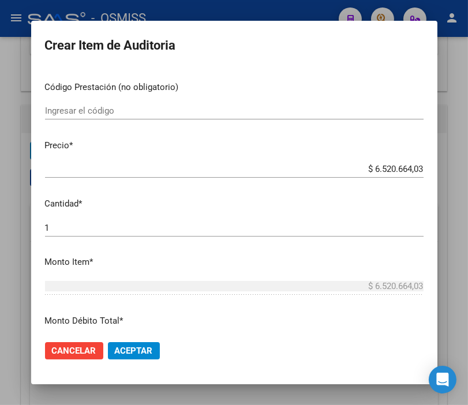
click at [134, 350] on span "Aceptar" at bounding box center [134, 351] width 38 height 10
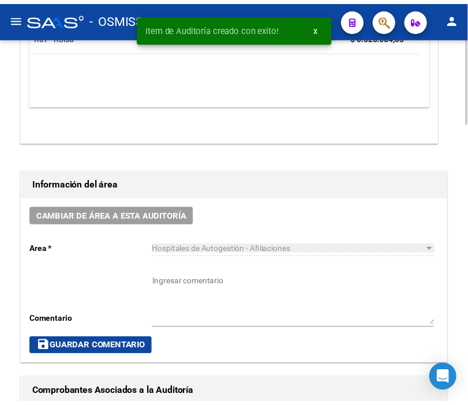
scroll to position [413, 0]
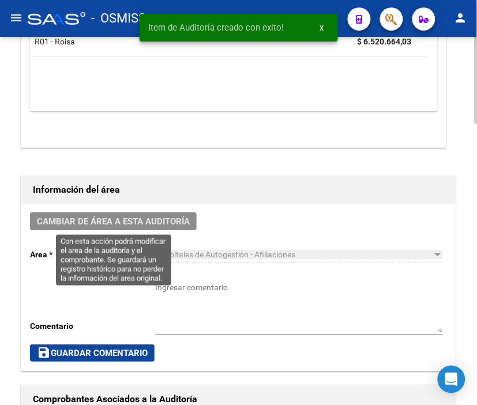
click at [158, 221] on span "Cambiar de área a esta auditoría" at bounding box center [113, 221] width 153 height 10
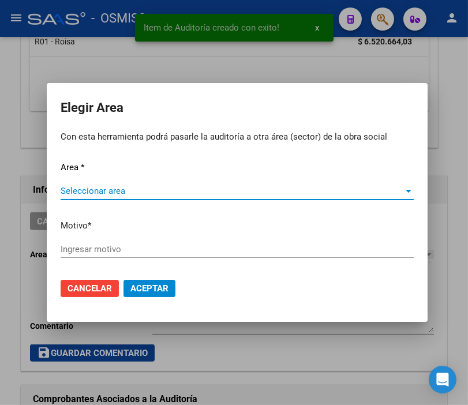
click at [88, 189] on span "Seleccionar area" at bounding box center [232, 191] width 343 height 10
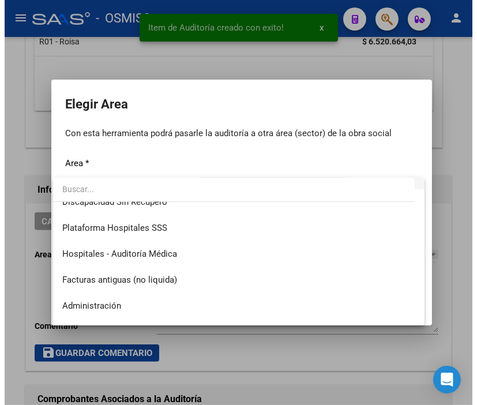
scroll to position [192, 0]
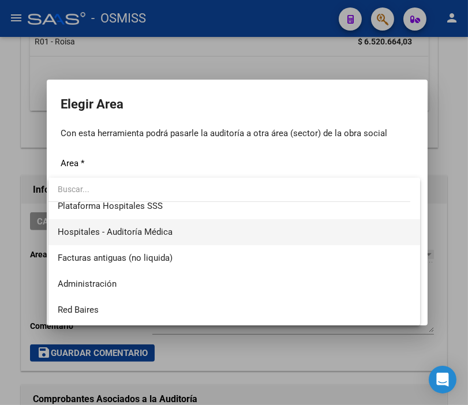
click at [170, 227] on span "Hospitales - Auditoría Médica" at bounding box center [115, 232] width 115 height 10
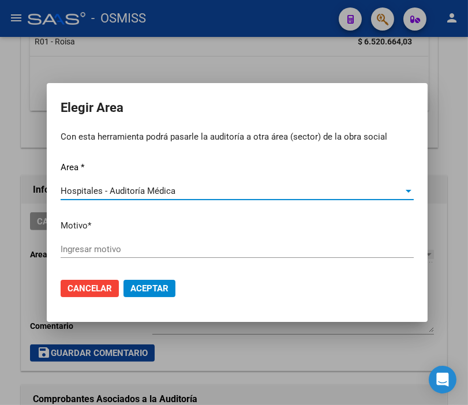
click at [102, 245] on input "Ingresar motivo" at bounding box center [237, 249] width 353 height 10
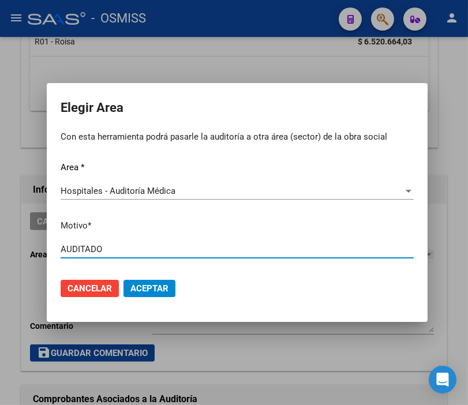
type input "AUDITADO"
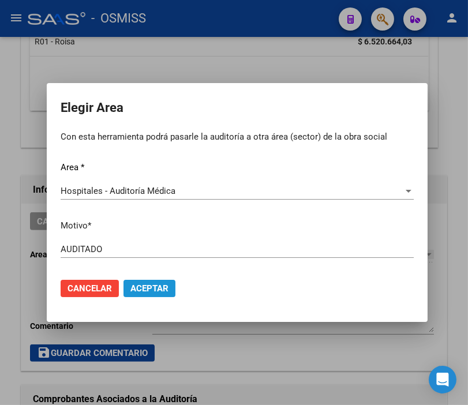
click at [155, 291] on span "Aceptar" at bounding box center [149, 288] width 38 height 10
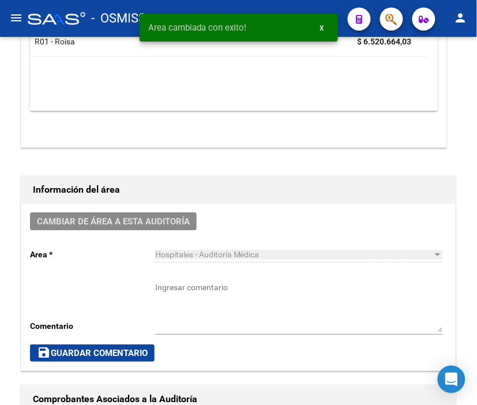
scroll to position [0, 0]
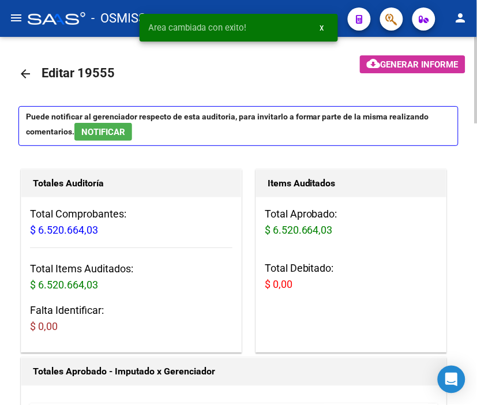
click at [24, 72] on mat-icon "arrow_back" at bounding box center [25, 74] width 14 height 14
